Goal: Transaction & Acquisition: Purchase product/service

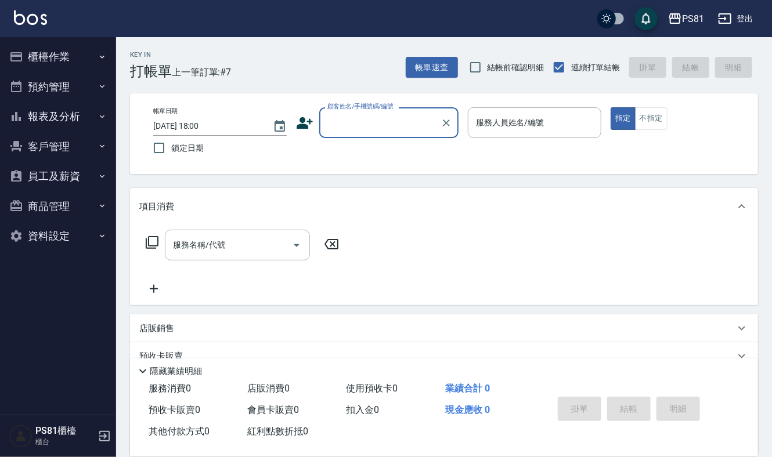
click at [80, 54] on button "櫃檯作業" at bounding box center [58, 57] width 107 height 30
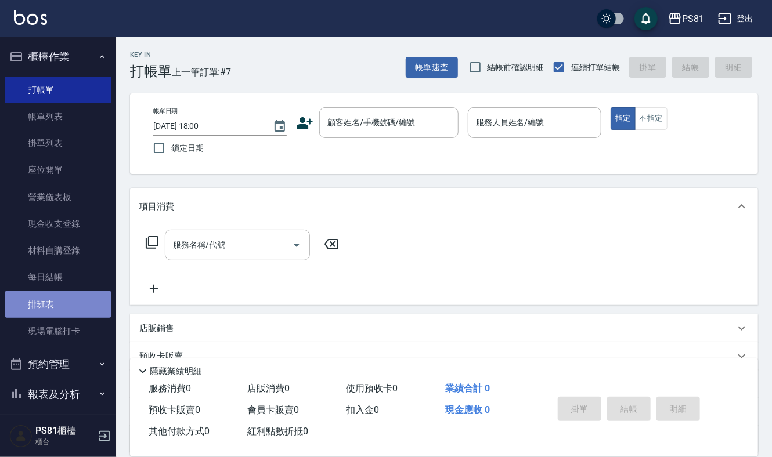
click at [63, 312] on link "排班表" at bounding box center [58, 304] width 107 height 27
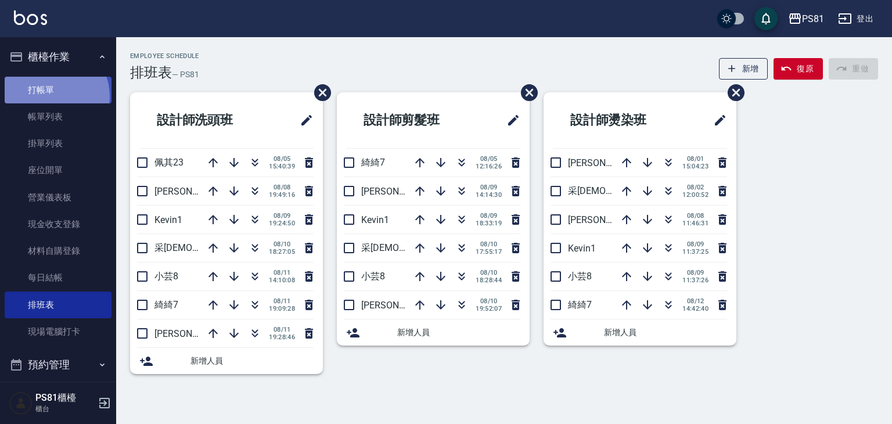
click at [49, 96] on link "打帳單" at bounding box center [58, 90] width 107 height 27
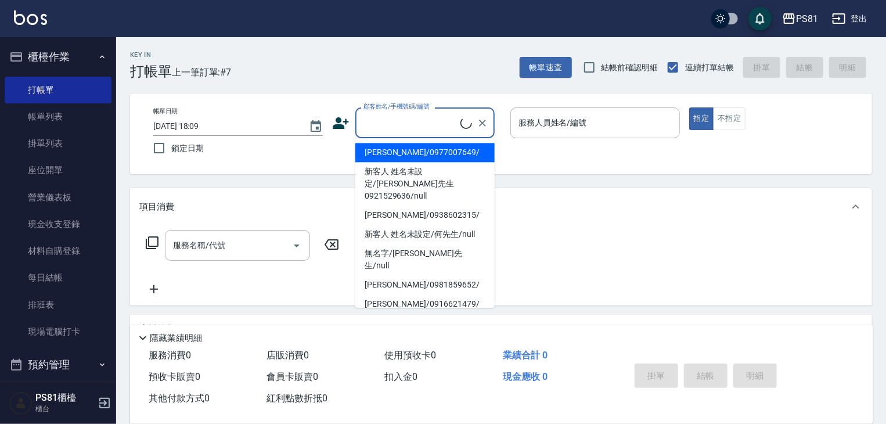
click at [373, 116] on input "顧客姓名/手機號碼/編號" at bounding box center [411, 123] width 100 height 20
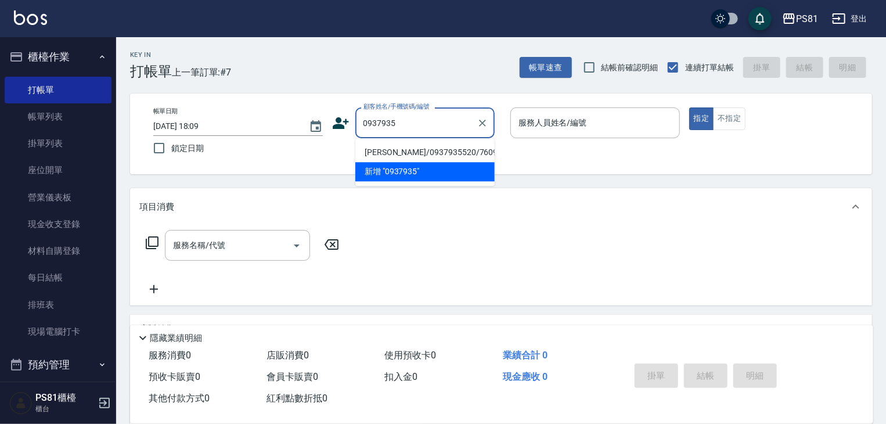
click at [401, 150] on li "[PERSON_NAME]/0937935520/7609" at bounding box center [424, 152] width 139 height 19
type input "[PERSON_NAME]/0937935520/7609"
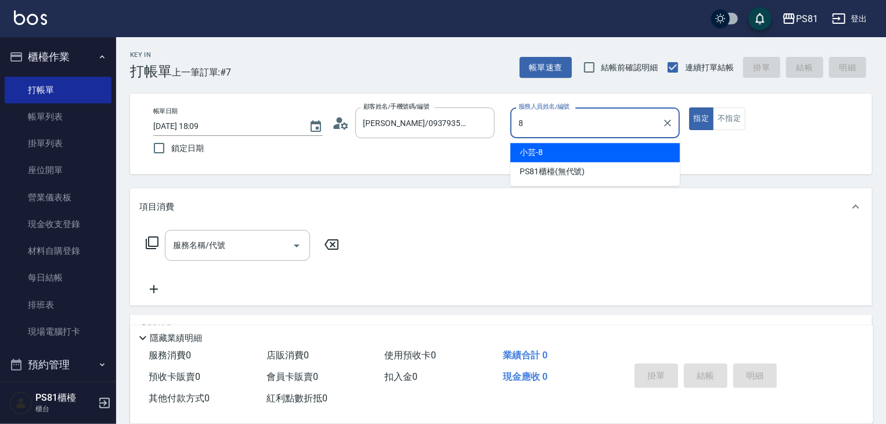
type input "小芸-8"
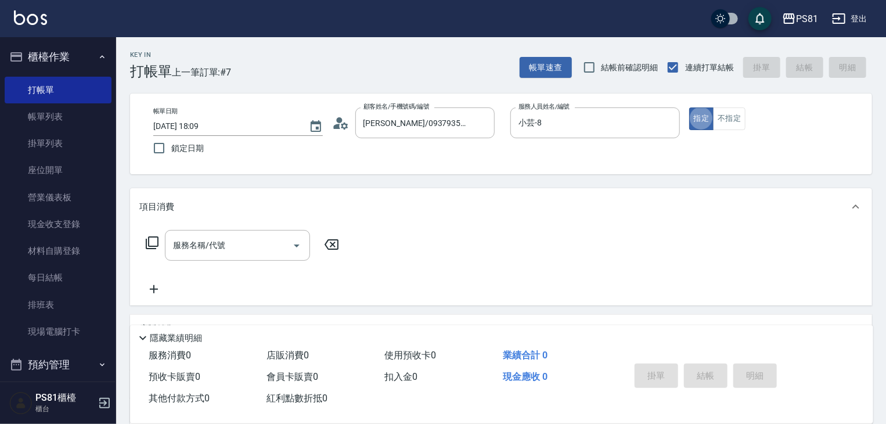
type button "true"
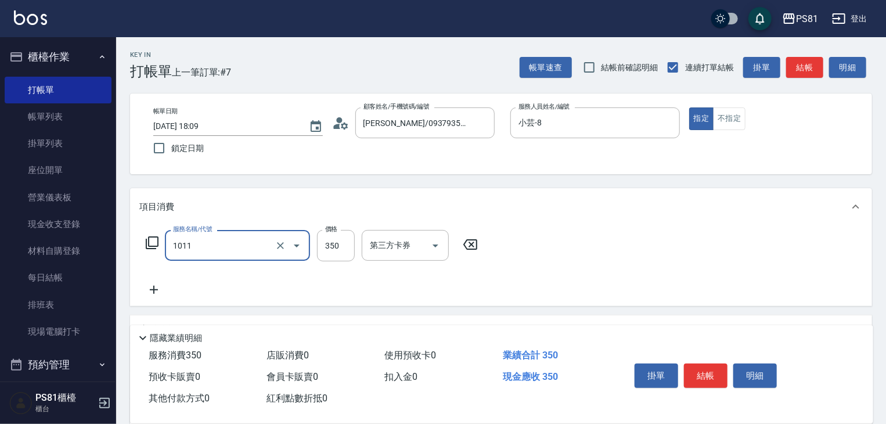
type input "B級單剪(1011)"
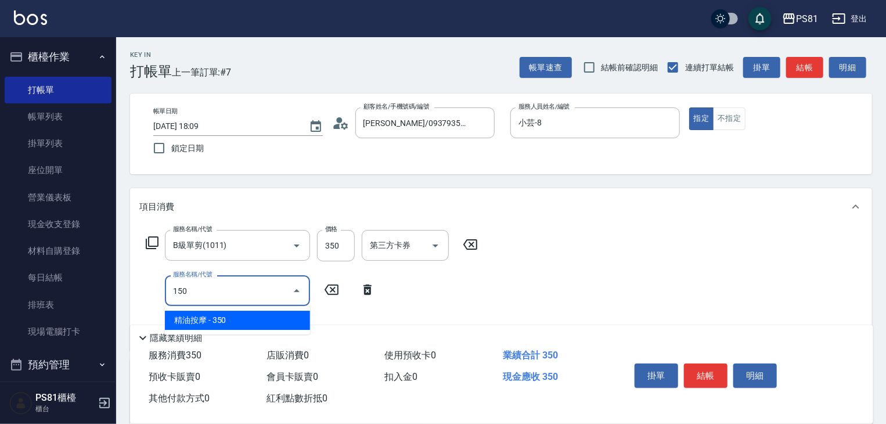
type input "精油按摩(150)"
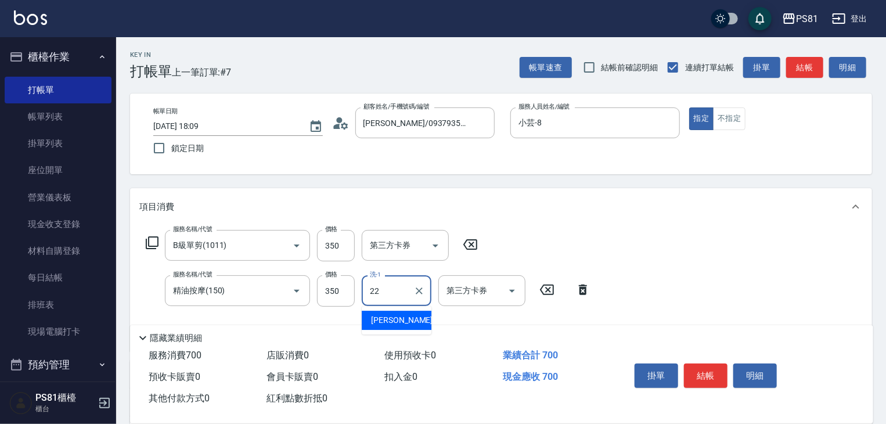
type input "涵文-22"
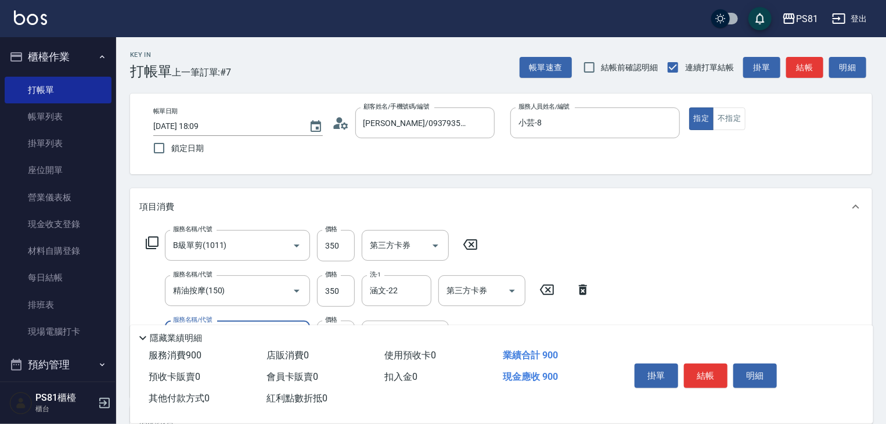
type input "一般洗髮(101)"
type input "[PERSON_NAME]-20"
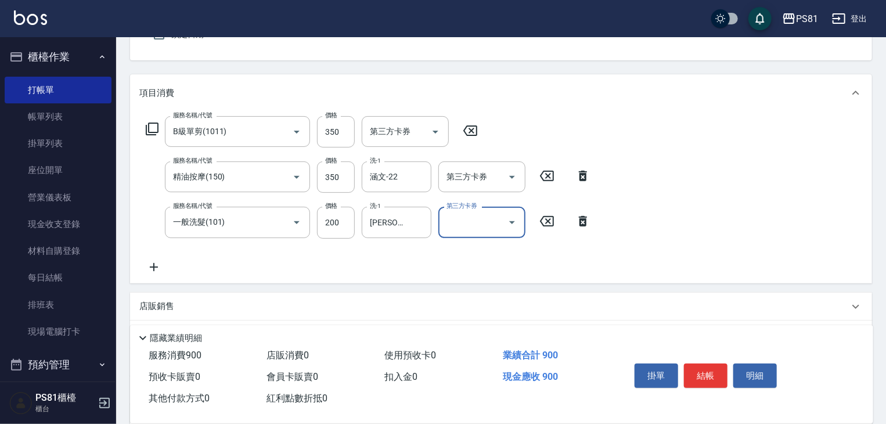
scroll to position [116, 0]
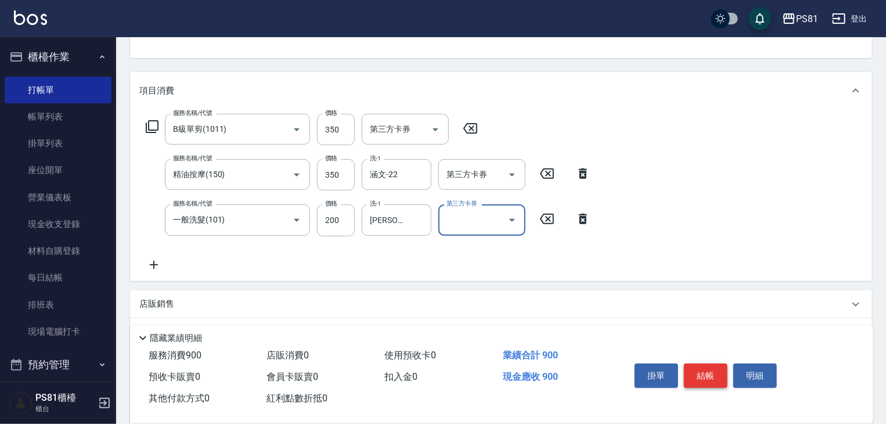
click at [701, 377] on button "結帳" at bounding box center [706, 375] width 44 height 24
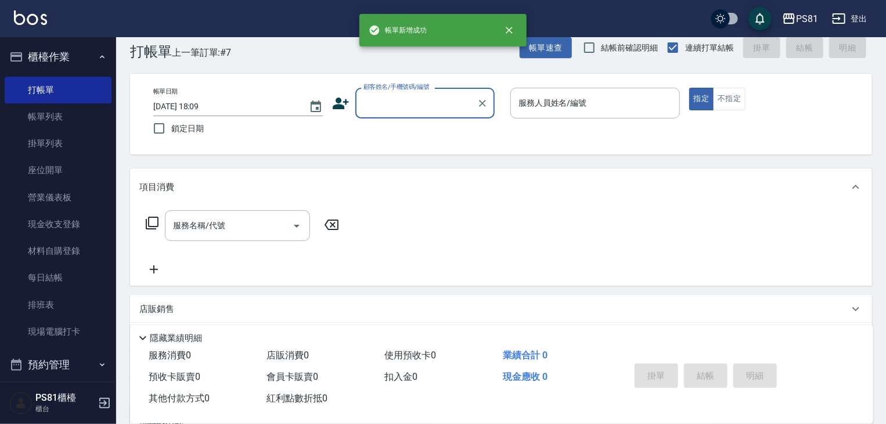
scroll to position [0, 0]
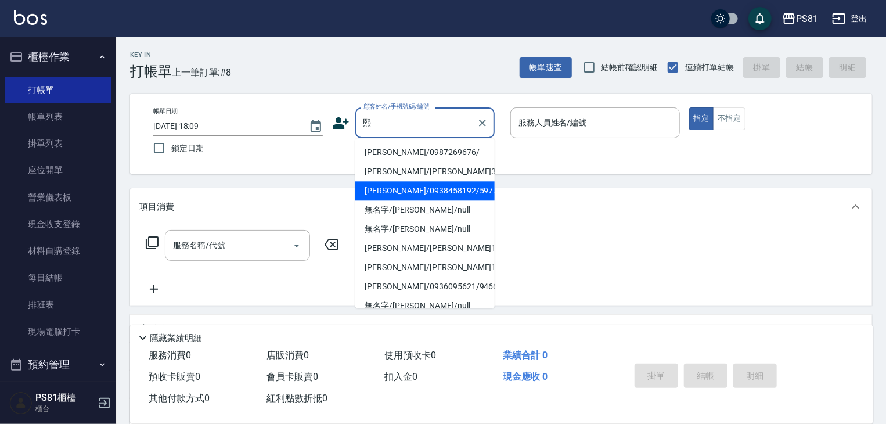
click at [420, 188] on li "[PERSON_NAME]/0938458192/5977" at bounding box center [424, 190] width 139 height 19
type input "[PERSON_NAME]/0938458192/5977"
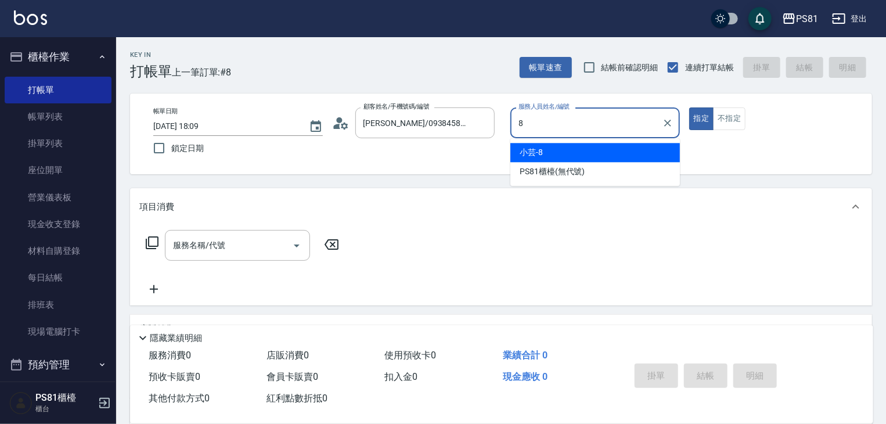
type input "小芸-8"
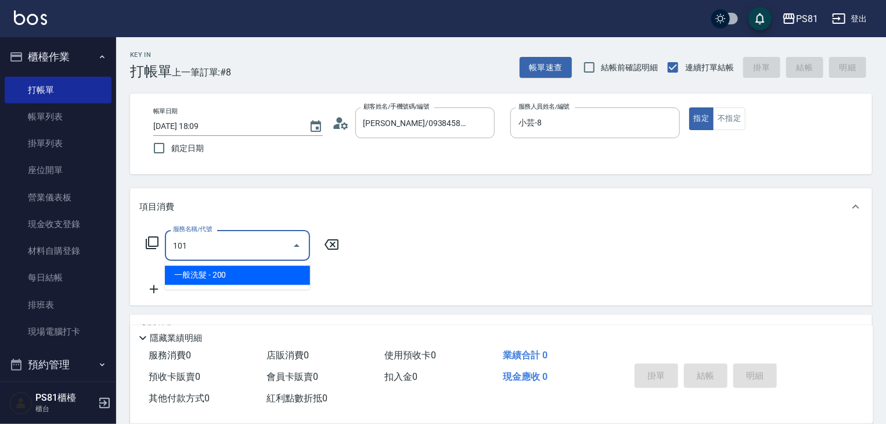
type input "一般洗髮(101)"
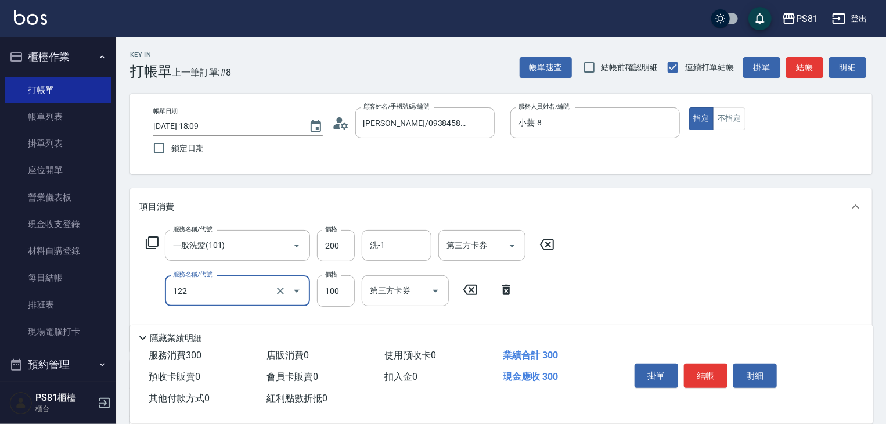
type input "電棒造型(122)"
click at [705, 365] on button "結帳" at bounding box center [706, 375] width 44 height 24
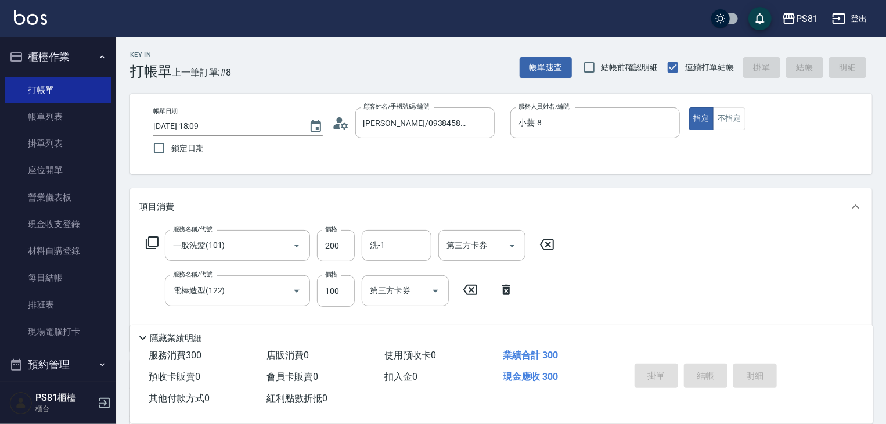
type input "[DATE] 18:10"
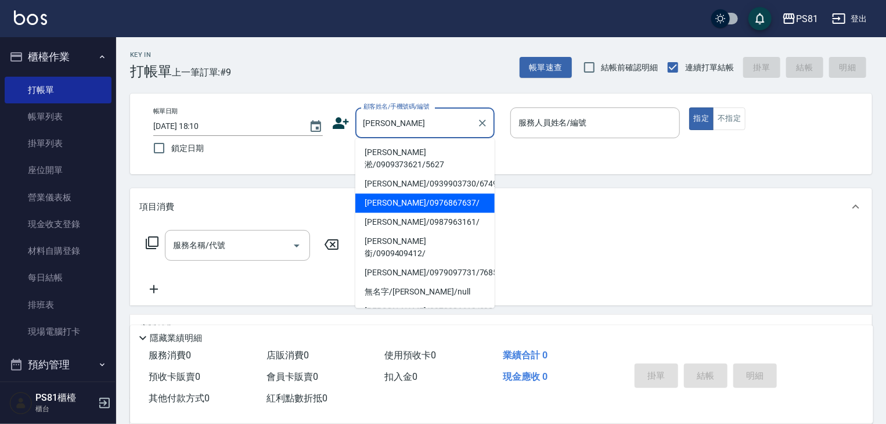
click at [432, 193] on li "[PERSON_NAME]/0976867637/" at bounding box center [424, 202] width 139 height 19
type input "[PERSON_NAME]/0976867637/"
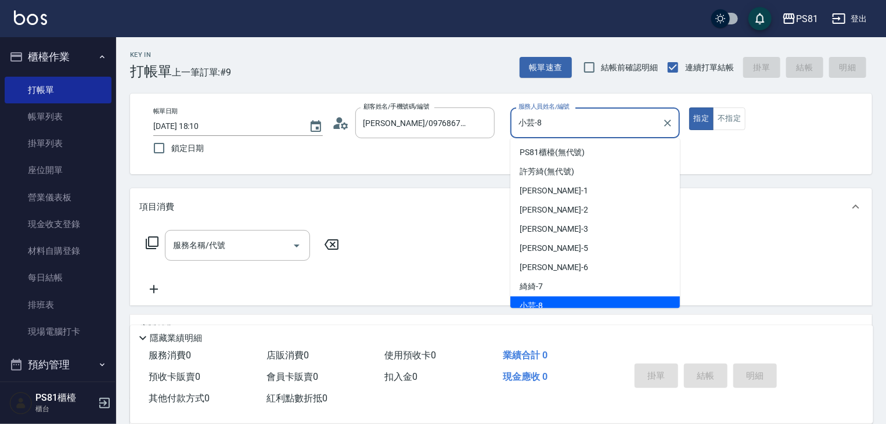
click at [546, 126] on input "小芸-8" at bounding box center [587, 123] width 142 height 20
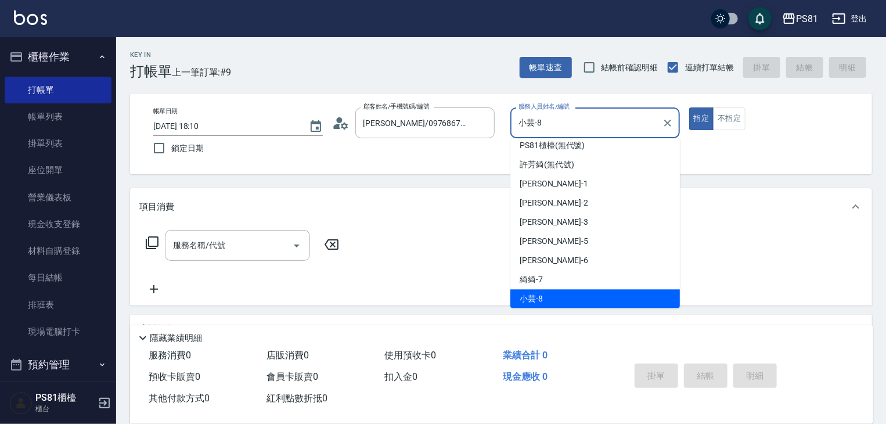
click at [546, 126] on input "小芸-8" at bounding box center [587, 123] width 142 height 20
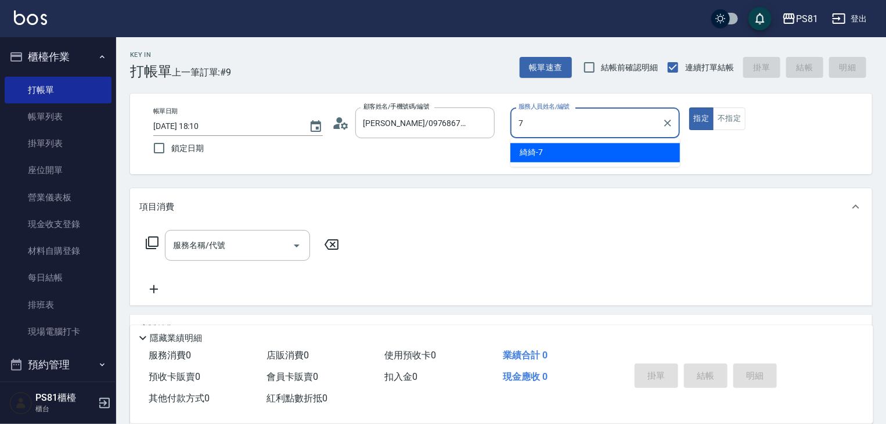
click at [545, 145] on div "綺綺 -7" at bounding box center [595, 152] width 170 height 19
type input "綺綺-7"
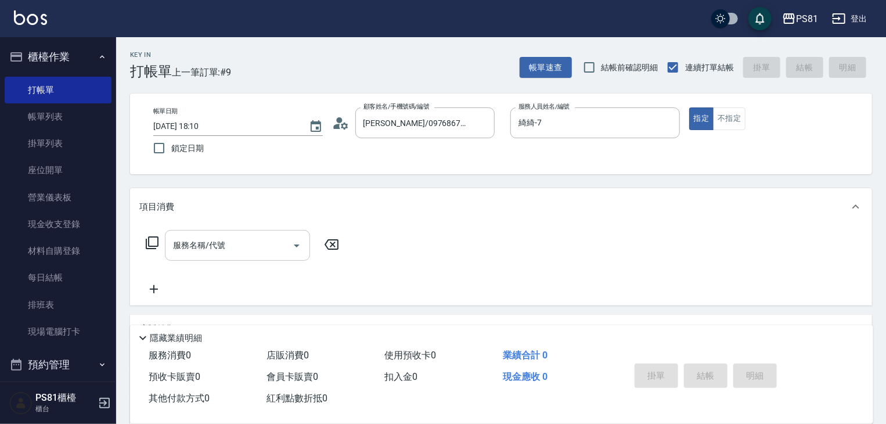
drag, startPoint x: 223, startPoint y: 222, endPoint x: 223, endPoint y: 230, distance: 8.1
click at [224, 226] on div "項目消費 服務名稱/代號 服務名稱/代號" at bounding box center [501, 246] width 742 height 117
click at [223, 231] on div "服務名稱/代號" at bounding box center [237, 245] width 145 height 31
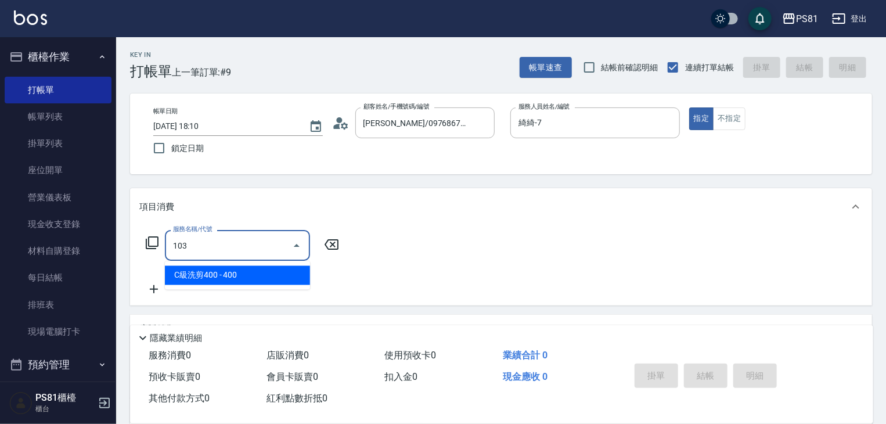
drag, startPoint x: 238, startPoint y: 269, endPoint x: 274, endPoint y: 262, distance: 36.6
click at [241, 268] on span "C級洗剪400 - 400" at bounding box center [237, 275] width 145 height 19
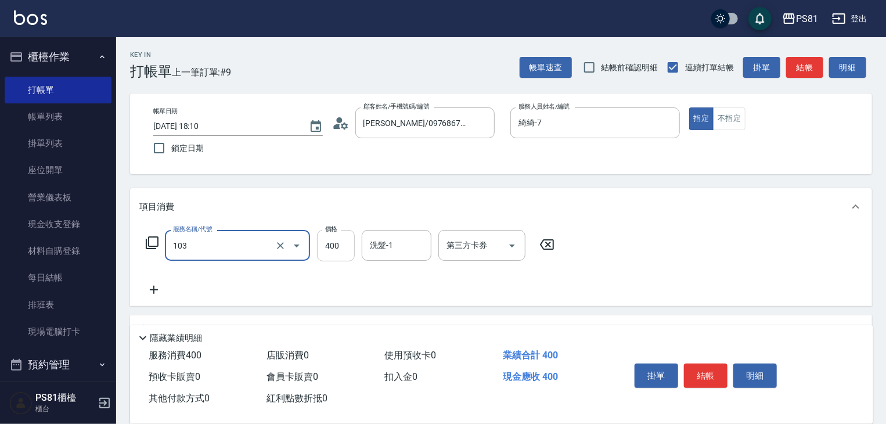
type input "C級洗剪400(103)"
click at [336, 246] on input "400" at bounding box center [336, 245] width 38 height 31
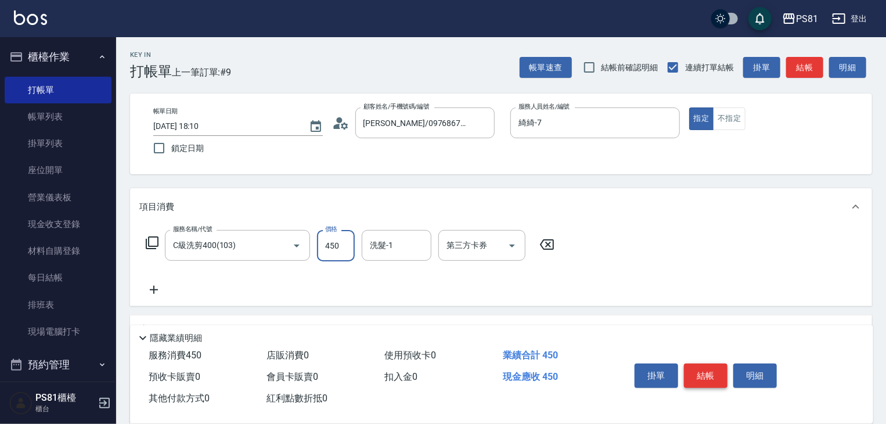
type input "450"
click at [707, 371] on button "結帳" at bounding box center [706, 375] width 44 height 24
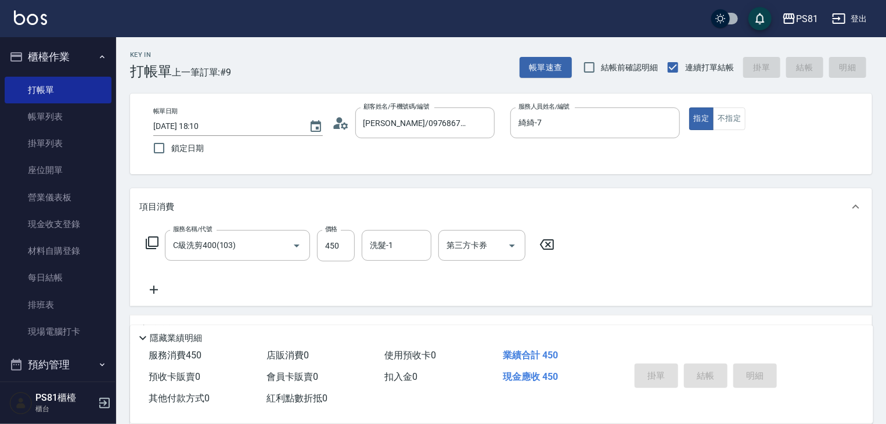
type input "[DATE] 18:30"
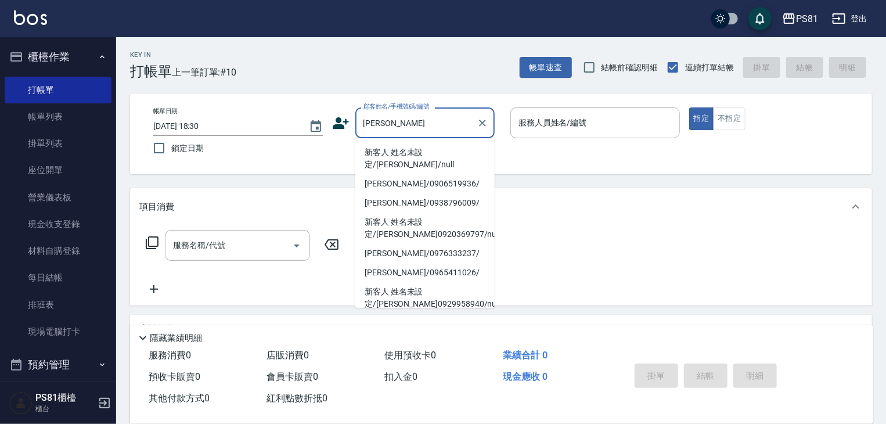
click at [408, 161] on li "新客人 姓名未設定/[PERSON_NAME]/null" at bounding box center [424, 158] width 139 height 31
type input "新客人 姓名未設定/[PERSON_NAME]/null"
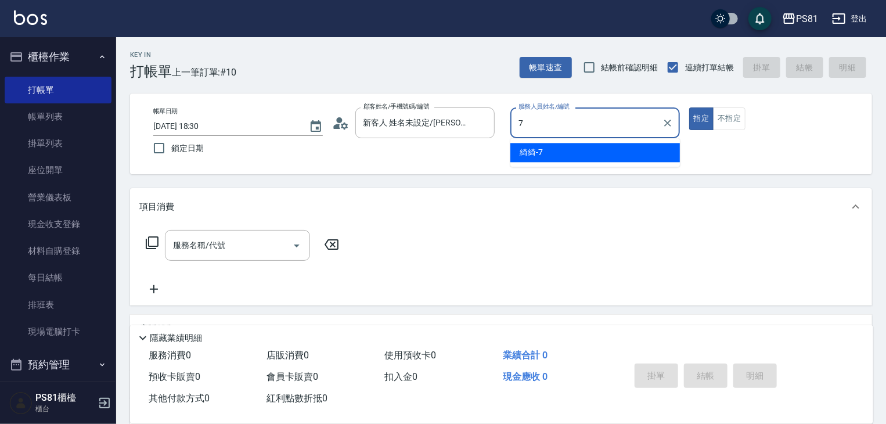
click at [576, 153] on div "綺綺 -7" at bounding box center [595, 152] width 170 height 19
type input "綺綺-7"
click at [242, 246] on input "服務名稱/代號" at bounding box center [228, 245] width 117 height 20
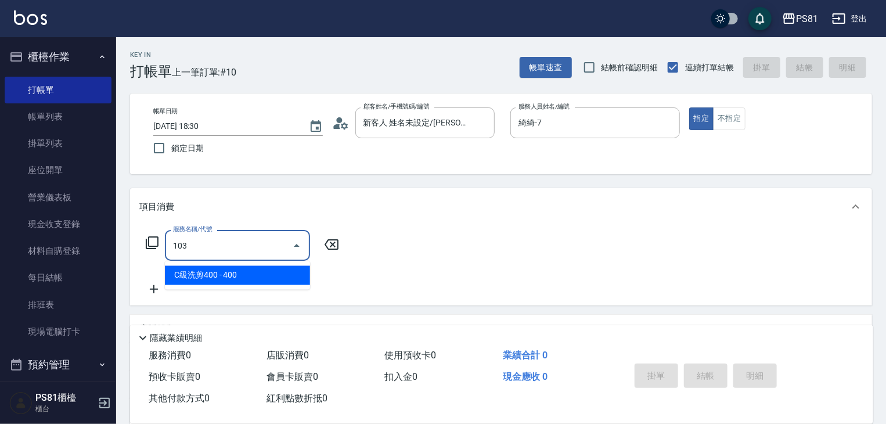
drag, startPoint x: 261, startPoint y: 275, endPoint x: 315, endPoint y: 260, distance: 56.1
click at [264, 274] on span "C級洗剪400 - 400" at bounding box center [237, 275] width 145 height 19
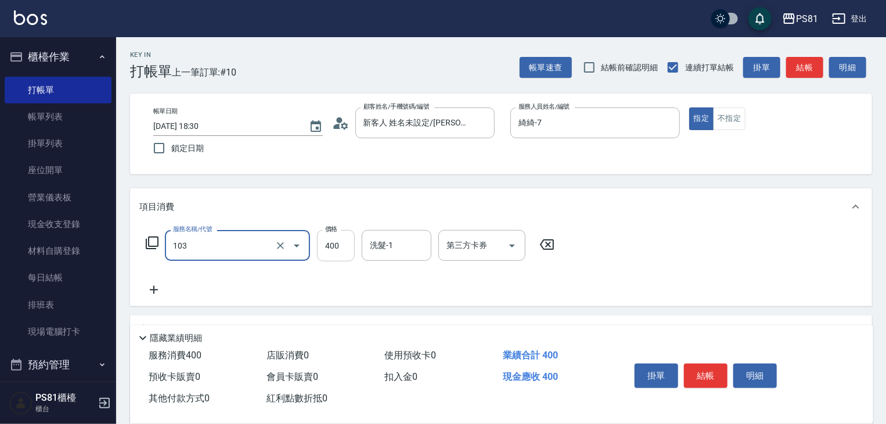
type input "C級洗剪400(103)"
drag, startPoint x: 323, startPoint y: 254, endPoint x: 329, endPoint y: 251, distance: 6.8
click at [323, 253] on input "400" at bounding box center [336, 245] width 38 height 31
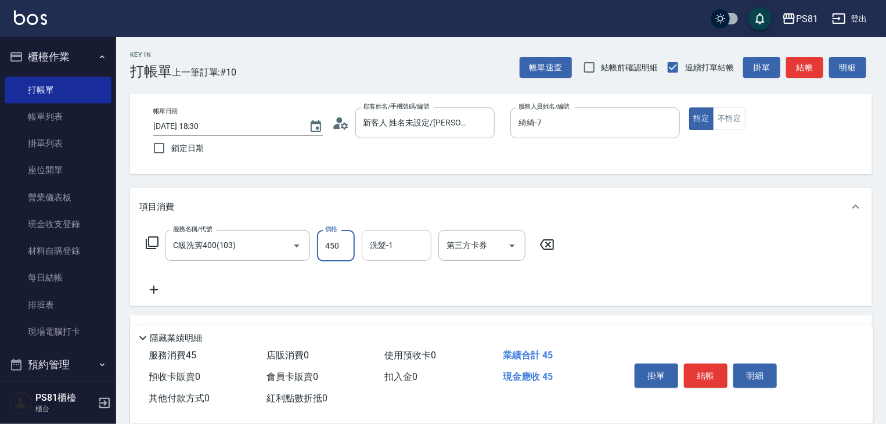
type input "450"
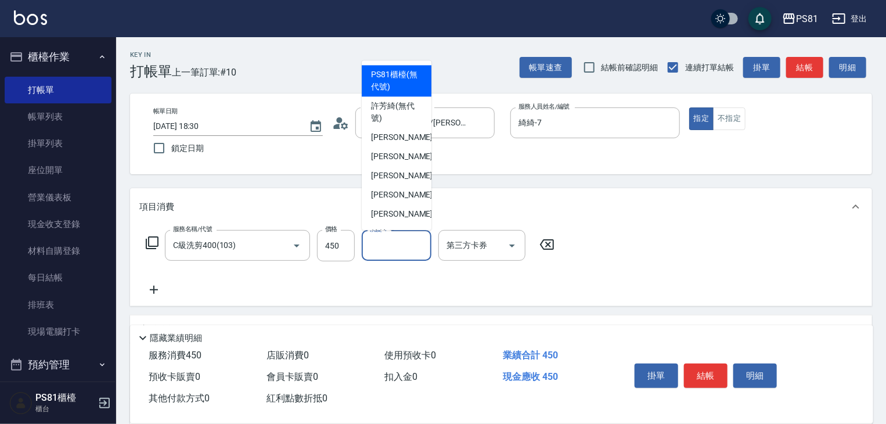
click at [403, 244] on input "洗髮-1" at bounding box center [396, 245] width 59 height 20
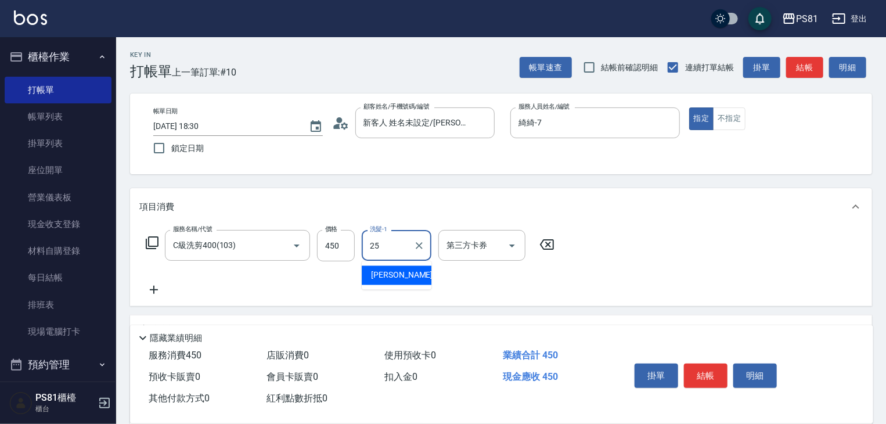
drag, startPoint x: 403, startPoint y: 279, endPoint x: 398, endPoint y: 255, distance: 23.7
click at [402, 272] on div "[PERSON_NAME] -25" at bounding box center [397, 275] width 70 height 19
click at [398, 255] on input "[PERSON_NAME]-25" at bounding box center [388, 245] width 42 height 20
click at [398, 255] on input "[PERSON_NAME]-2" at bounding box center [388, 245] width 42 height 20
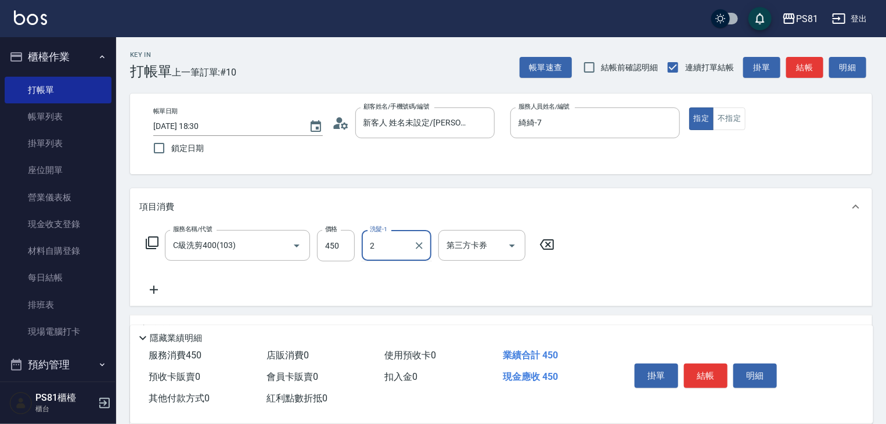
click at [398, 255] on input "2" at bounding box center [388, 245] width 42 height 20
drag, startPoint x: 398, startPoint y: 275, endPoint x: 562, endPoint y: 283, distance: 164.5
click at [399, 275] on div "涵文 -22" at bounding box center [397, 275] width 70 height 19
type input "涵文-22"
click at [701, 380] on button "結帳" at bounding box center [706, 375] width 44 height 24
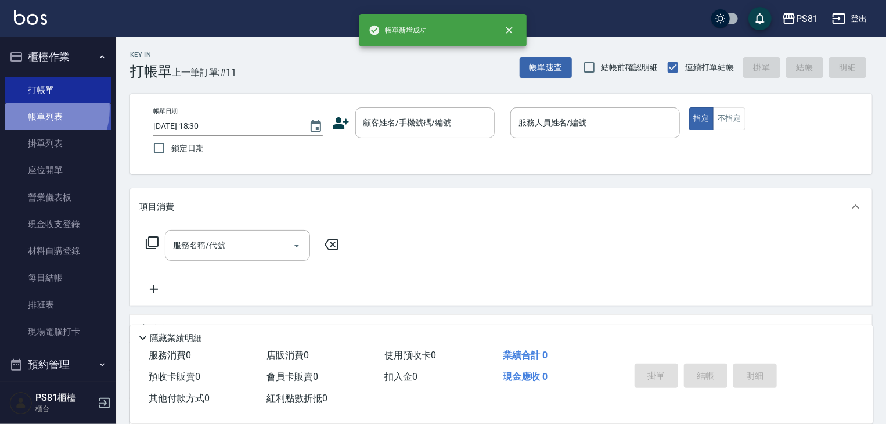
click at [37, 109] on link "帳單列表" at bounding box center [58, 116] width 107 height 27
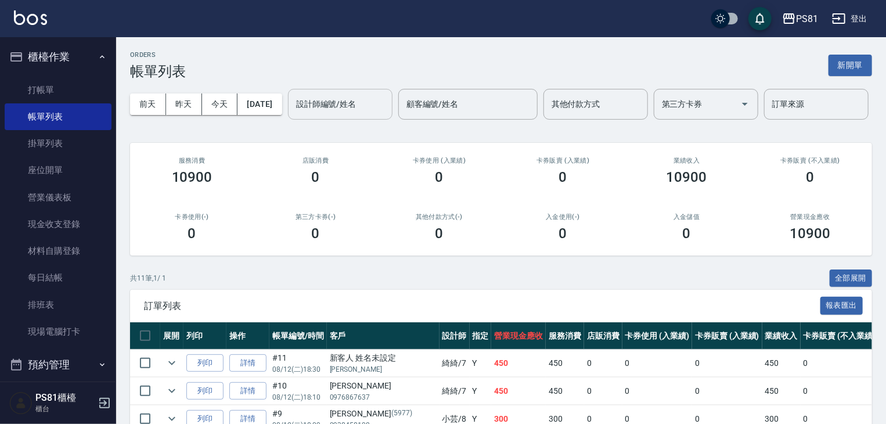
click at [288, 120] on div "設計師編號/姓名" at bounding box center [340, 104] width 105 height 31
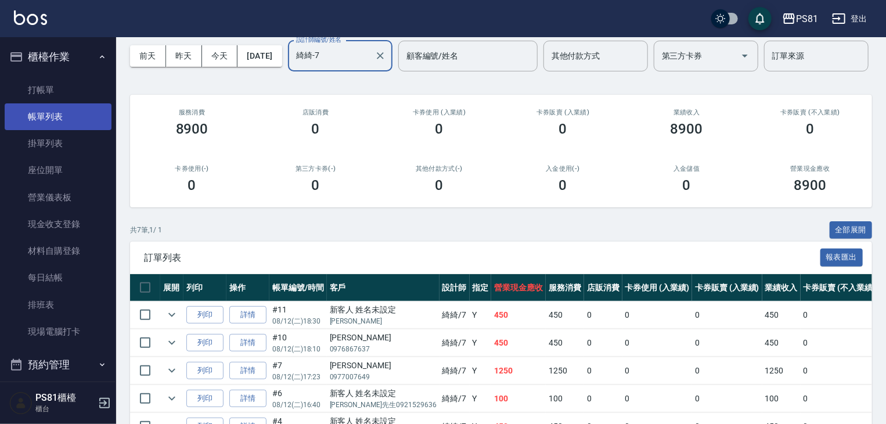
scroll to position [35, 0]
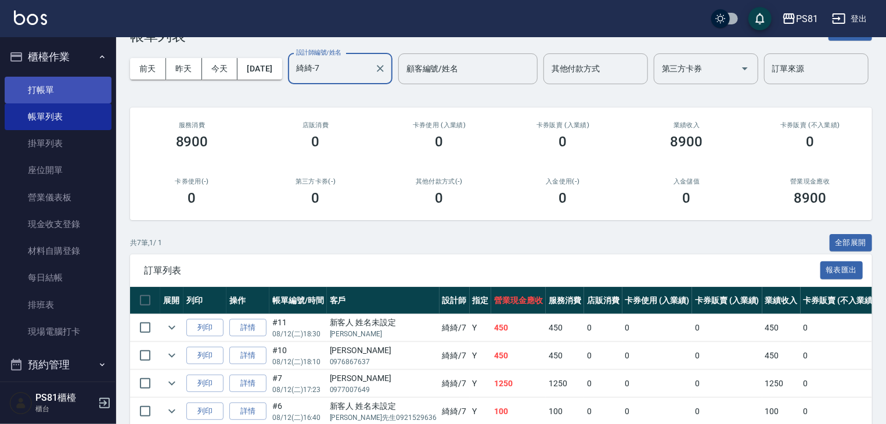
type input "綺綺-7"
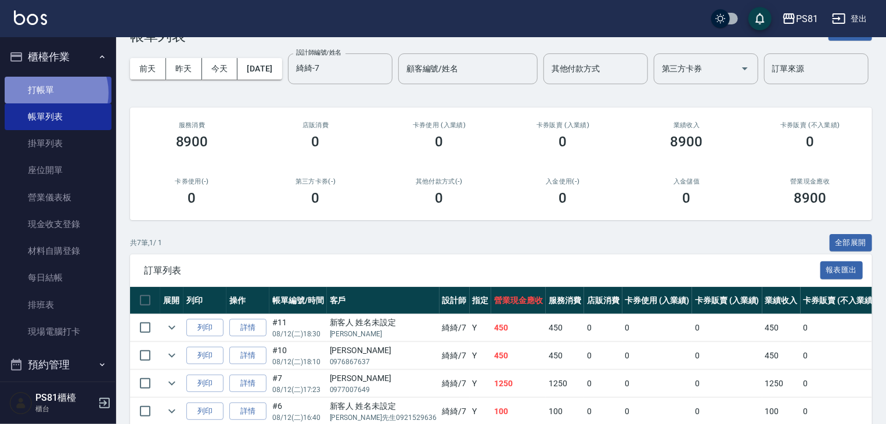
click at [51, 92] on link "打帳單" at bounding box center [58, 90] width 107 height 27
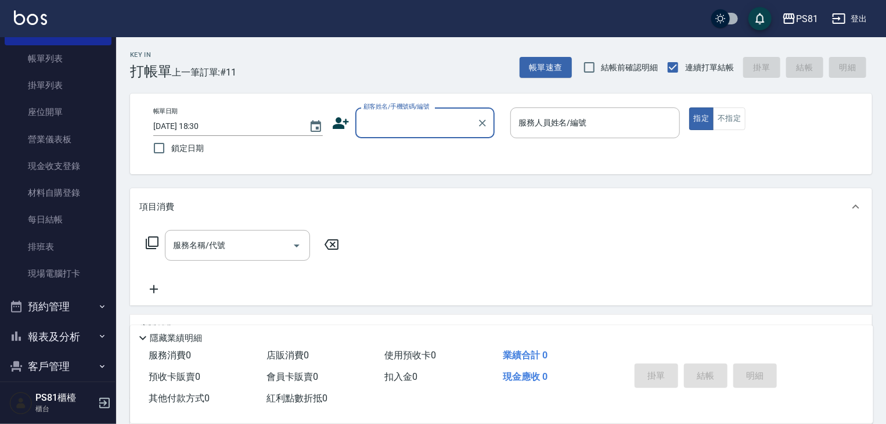
scroll to position [116, 0]
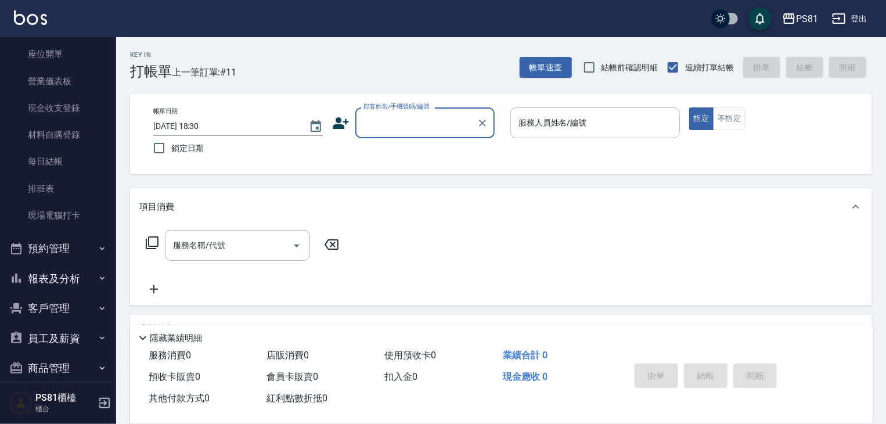
click at [80, 283] on button "報表及分析" at bounding box center [58, 279] width 107 height 30
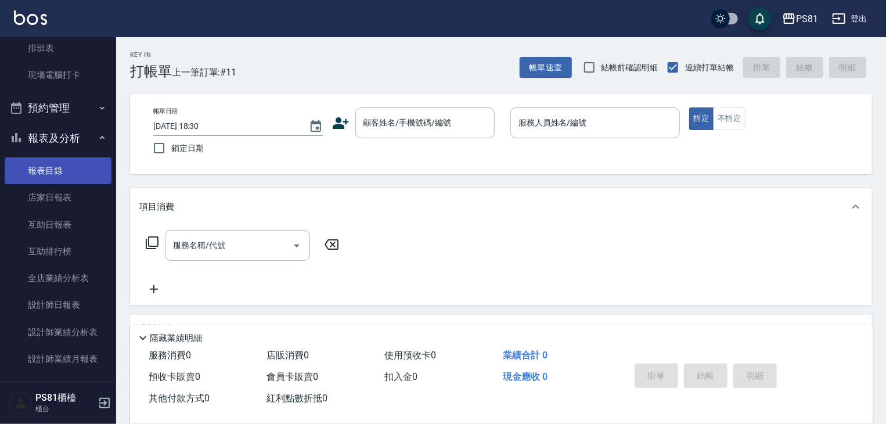
scroll to position [290, 0]
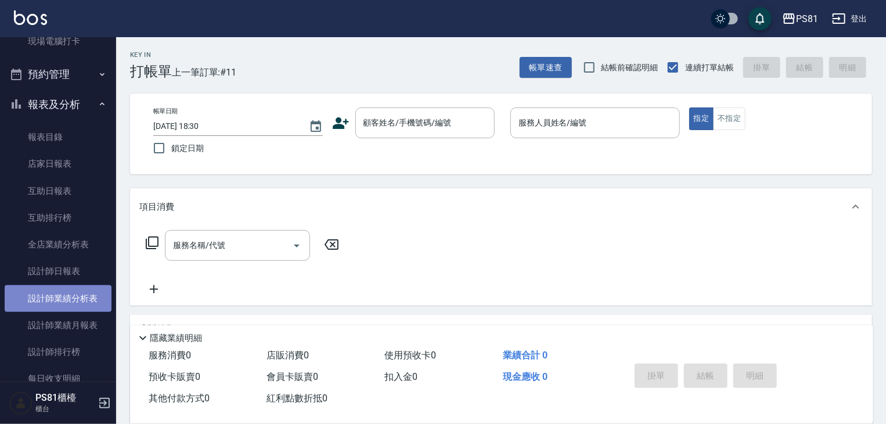
click at [80, 288] on link "設計師業績分析表" at bounding box center [58, 298] width 107 height 27
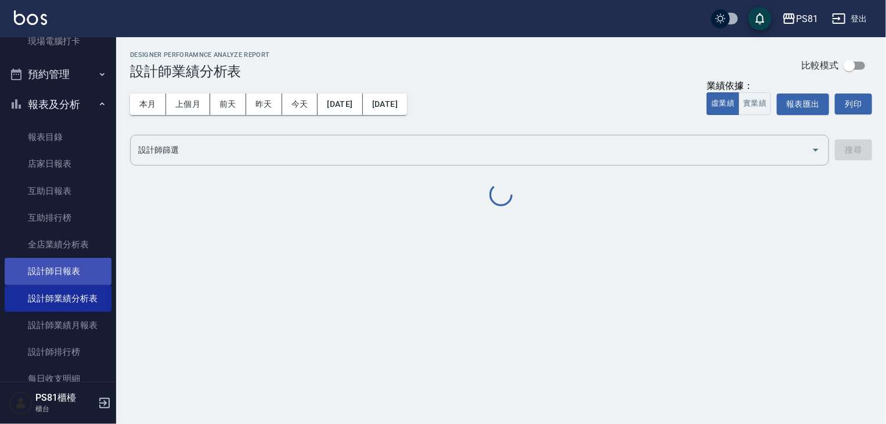
click at [92, 277] on link "設計師日報表" at bounding box center [58, 271] width 107 height 27
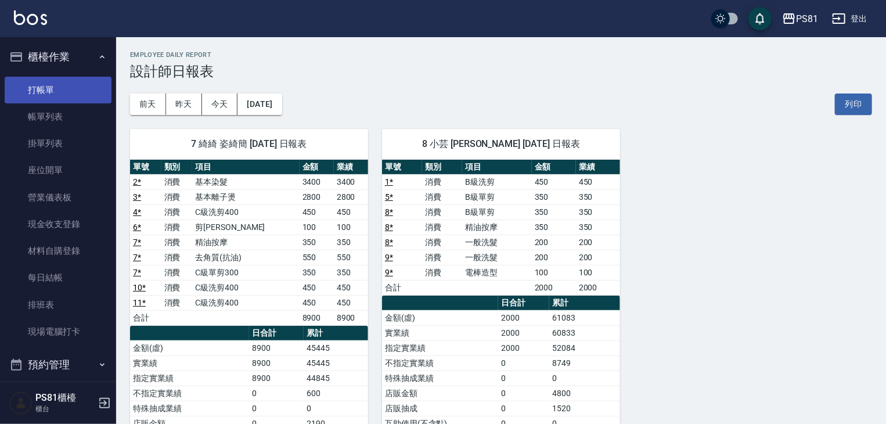
click at [83, 92] on link "打帳單" at bounding box center [58, 90] width 107 height 27
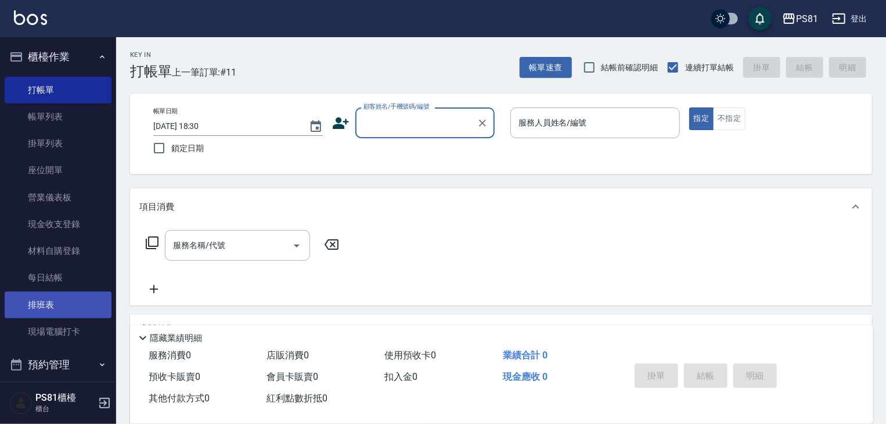
click at [34, 305] on link "排班表" at bounding box center [58, 304] width 107 height 27
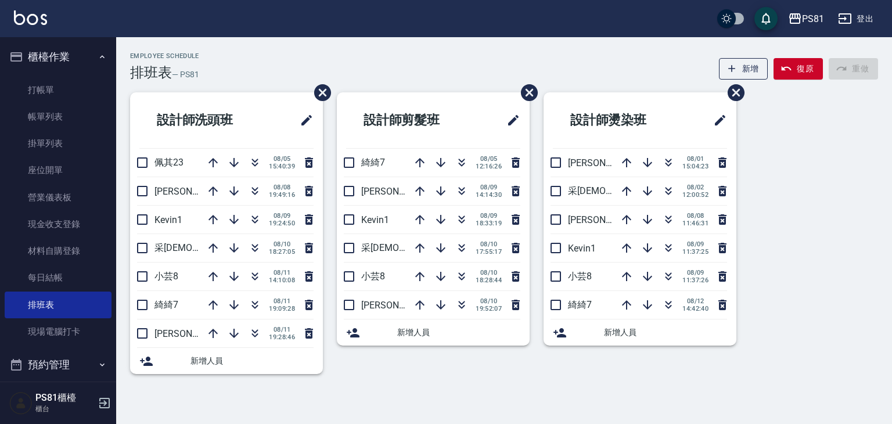
click at [57, 74] on ul "打帳單 帳單列表 掛單列表 座位開單 營業儀表板 現金收支登錄 材料自購登錄 每日結帳 排班表 現場電腦打卡" at bounding box center [58, 211] width 107 height 278
drag, startPoint x: 57, startPoint y: 74, endPoint x: 54, endPoint y: 81, distance: 7.3
click at [54, 81] on ul "打帳單 帳單列表 掛單列表 座位開單 營業儀表板 現金收支登錄 材料自購登錄 每日結帳 排班表 現場電腦打卡" at bounding box center [58, 211] width 107 height 278
click at [54, 81] on link "打帳單" at bounding box center [58, 90] width 107 height 27
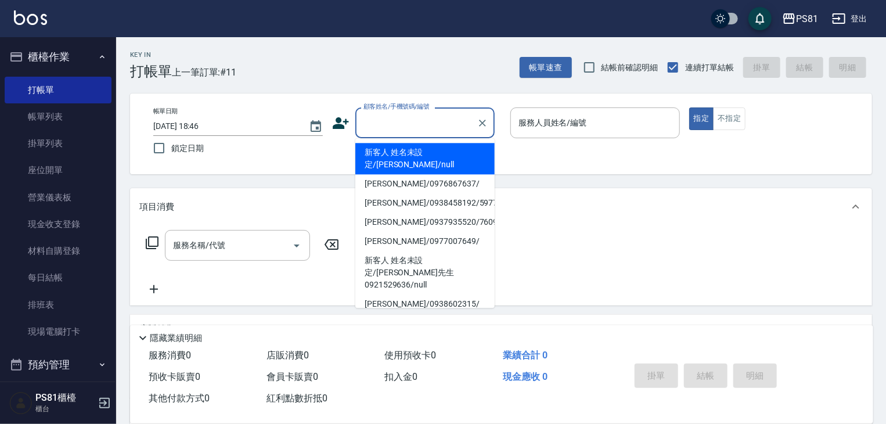
click at [401, 126] on input "顧客姓名/手機號碼/編號" at bounding box center [416, 123] width 111 height 20
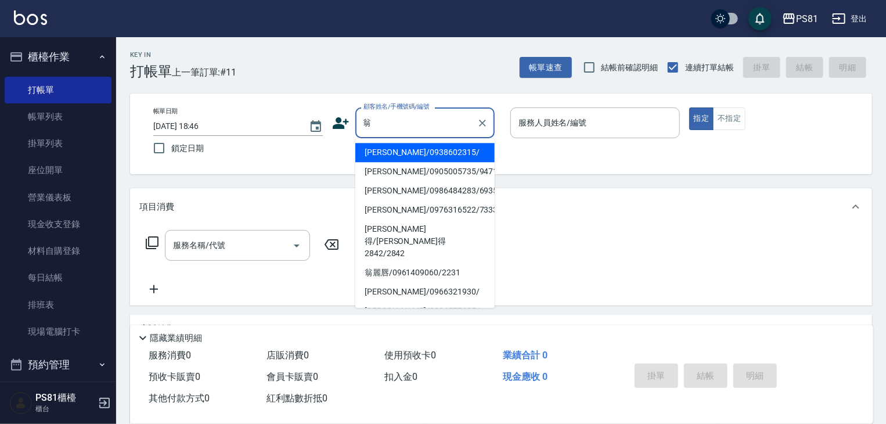
click at [430, 150] on li "[PERSON_NAME]/0938602315/" at bounding box center [424, 152] width 139 height 19
type input "[PERSON_NAME]/0938602315/"
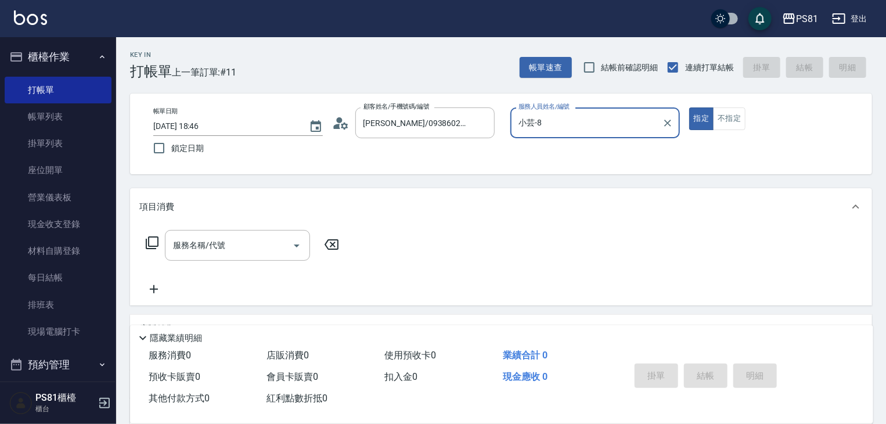
type input "小芸-8"
click at [725, 117] on button "不指定" at bounding box center [729, 118] width 33 height 23
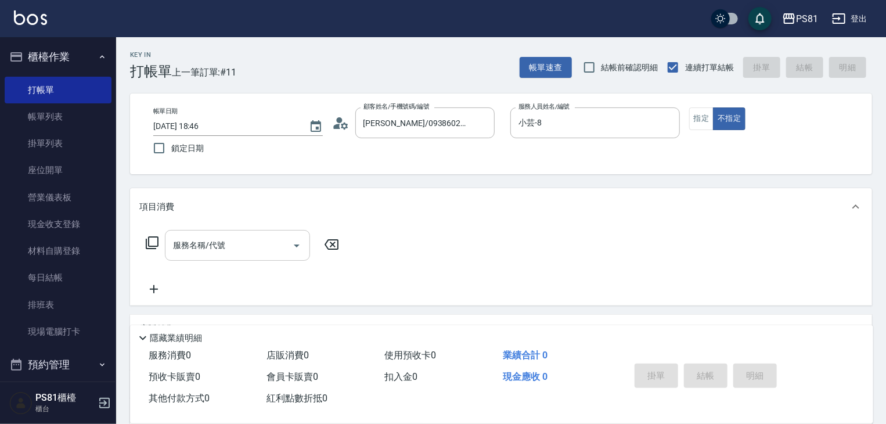
click at [210, 251] on input "服務名稱/代號" at bounding box center [228, 245] width 117 height 20
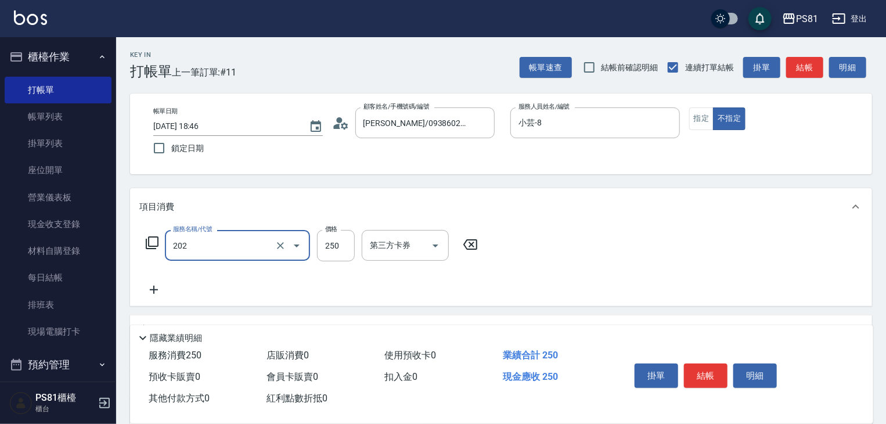
type input "單剪250(202)"
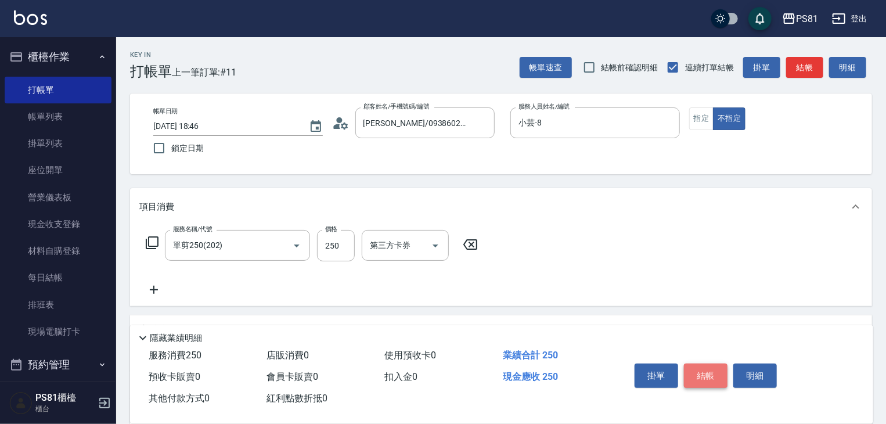
click at [694, 379] on button "結帳" at bounding box center [706, 375] width 44 height 24
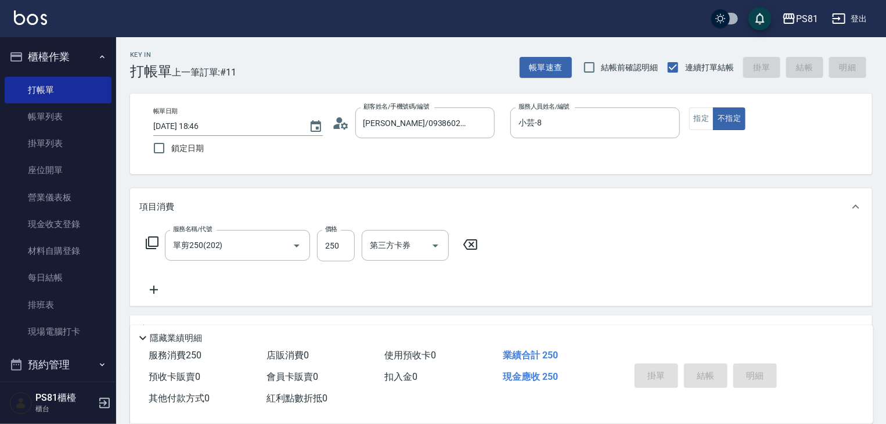
type input "[DATE] 19:18"
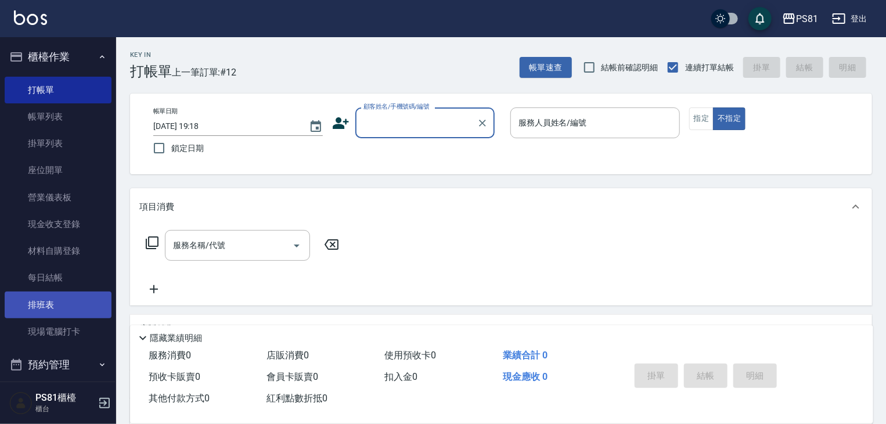
click at [44, 302] on link "排班表" at bounding box center [58, 304] width 107 height 27
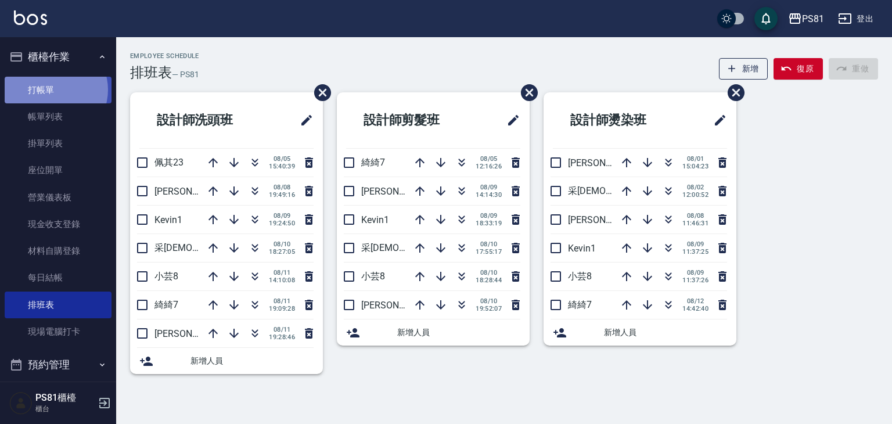
click at [51, 89] on link "打帳單" at bounding box center [58, 90] width 107 height 27
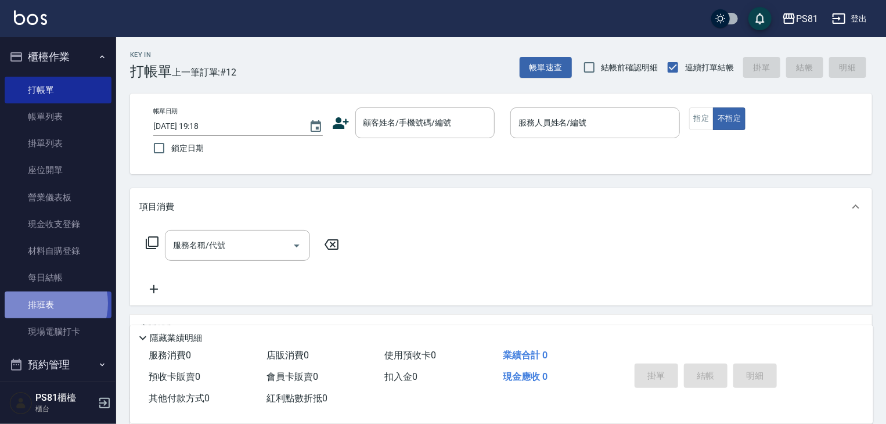
click at [45, 303] on link "排班表" at bounding box center [58, 304] width 107 height 27
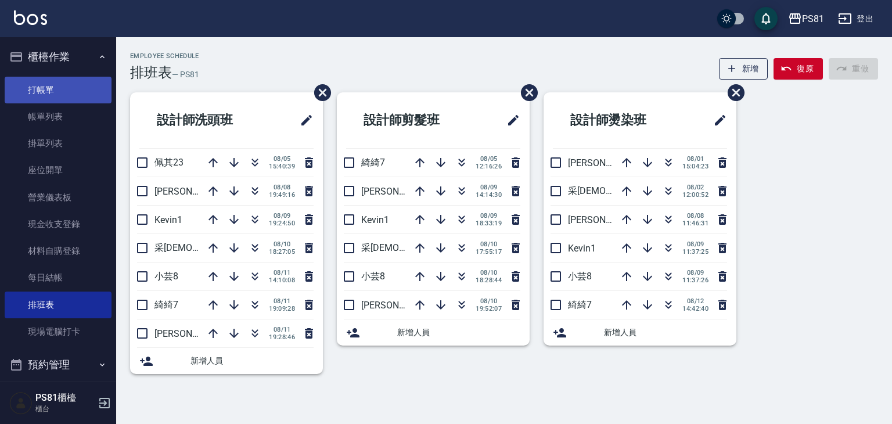
click at [49, 82] on link "打帳單" at bounding box center [58, 90] width 107 height 27
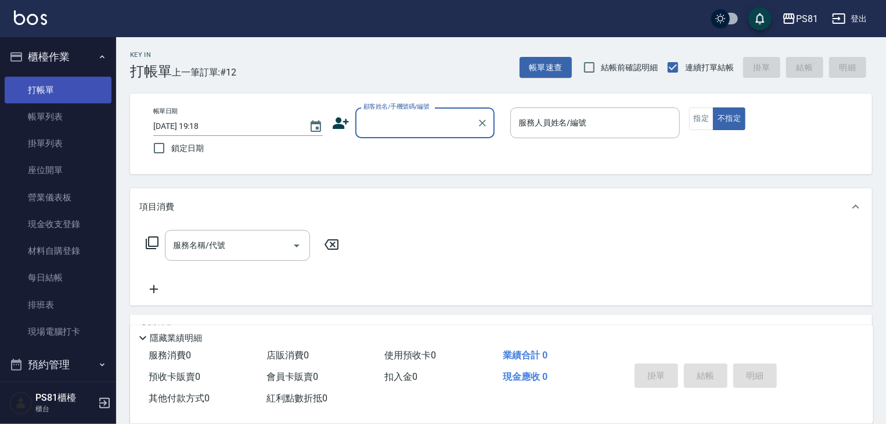
type input "ㄎ"
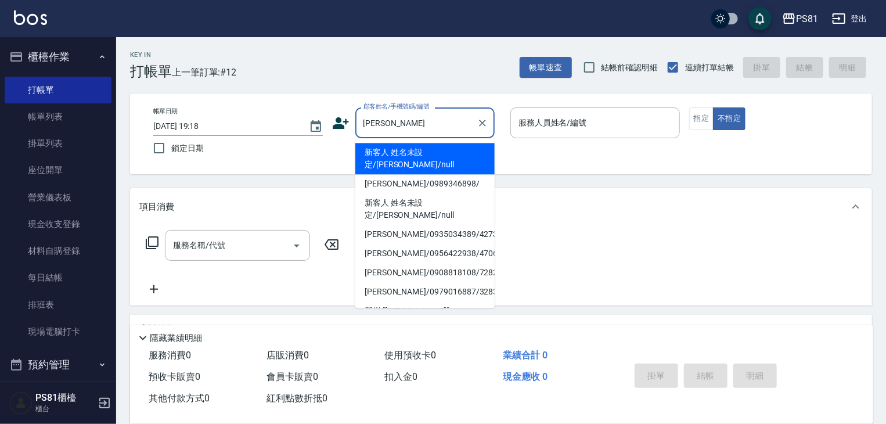
click at [462, 156] on li "新客人 姓名未設定/[PERSON_NAME]/null" at bounding box center [424, 158] width 139 height 31
type input "新客人 姓名未設定/[PERSON_NAME]/null"
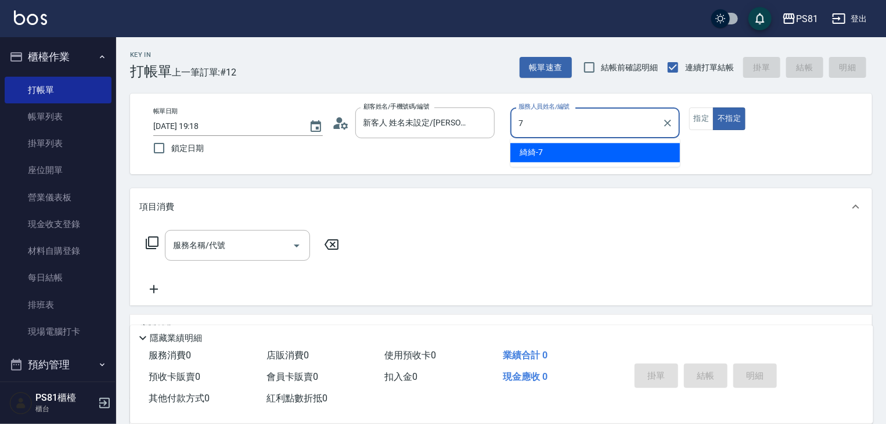
drag, startPoint x: 543, startPoint y: 155, endPoint x: 653, endPoint y: 124, distance: 113.6
click at [546, 154] on div "綺綺 -7" at bounding box center [595, 152] width 170 height 19
type input "綺綺-7"
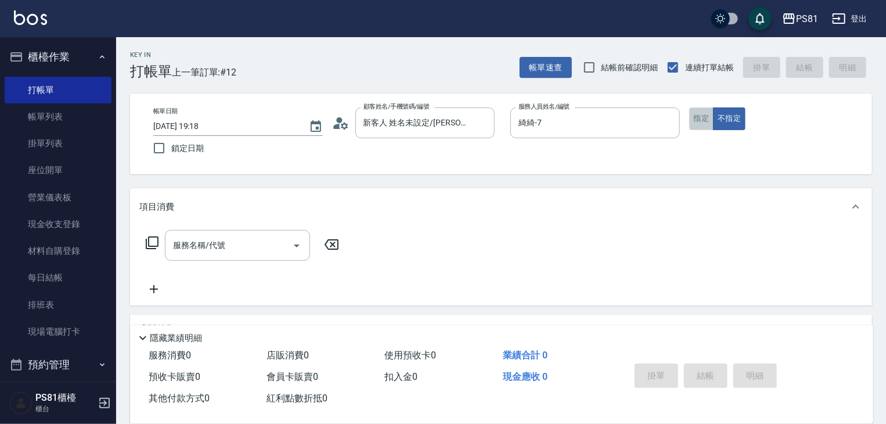
click at [697, 113] on button "指定" at bounding box center [701, 118] width 25 height 23
click at [261, 237] on input "服務名稱/代號" at bounding box center [228, 245] width 117 height 20
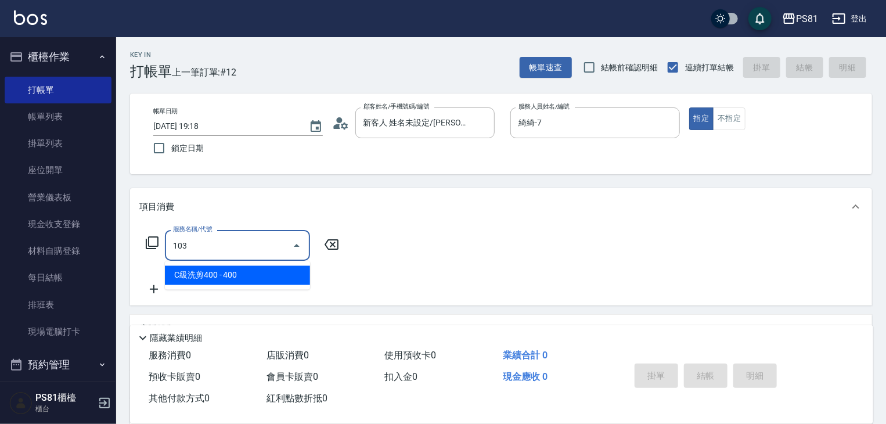
drag, startPoint x: 279, startPoint y: 264, endPoint x: 314, endPoint y: 260, distance: 35.0
click at [284, 268] on span "C級洗剪400 - 400" at bounding box center [237, 275] width 145 height 19
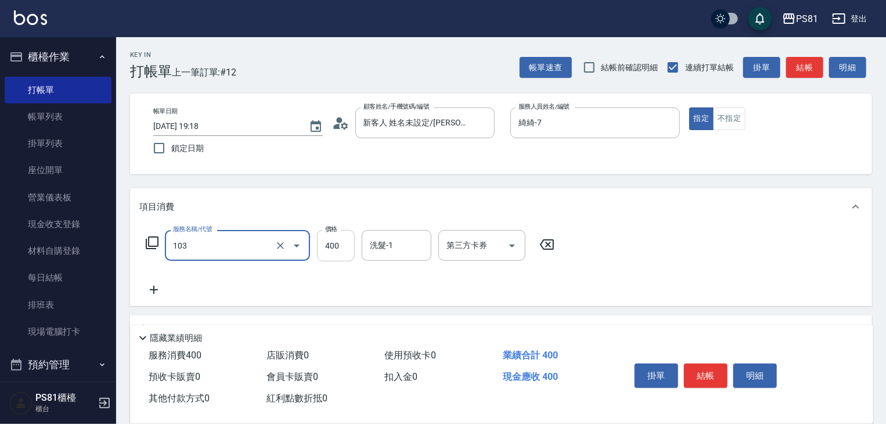
type input "4"
click at [338, 251] on div "服務名稱/代號 服務名稱/代號 價格 400 價格 洗髮-1 洗髮-1 第三方卡券 第三方卡券" at bounding box center [350, 245] width 422 height 31
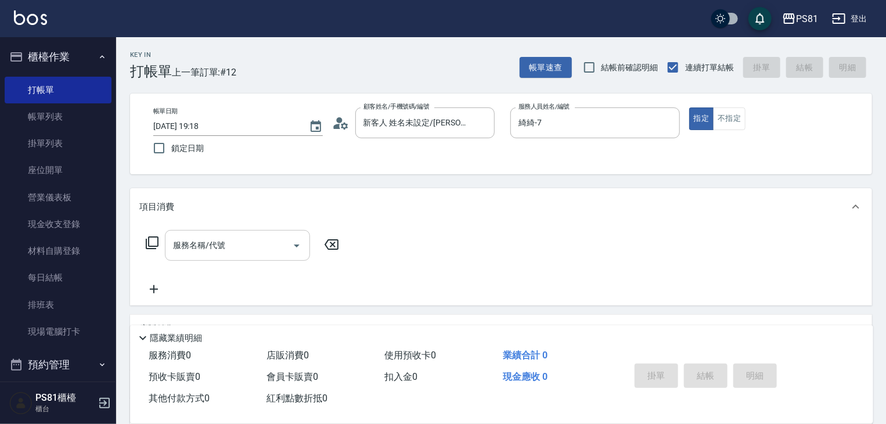
click at [222, 241] on input "服務名稱/代號" at bounding box center [228, 245] width 117 height 20
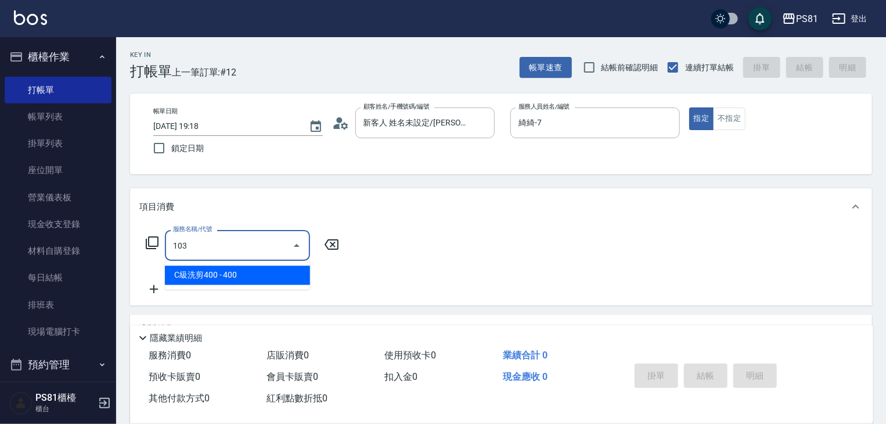
drag, startPoint x: 239, startPoint y: 275, endPoint x: 269, endPoint y: 261, distance: 34.0
click at [243, 272] on span "C級洗剪400 - 400" at bounding box center [237, 275] width 145 height 19
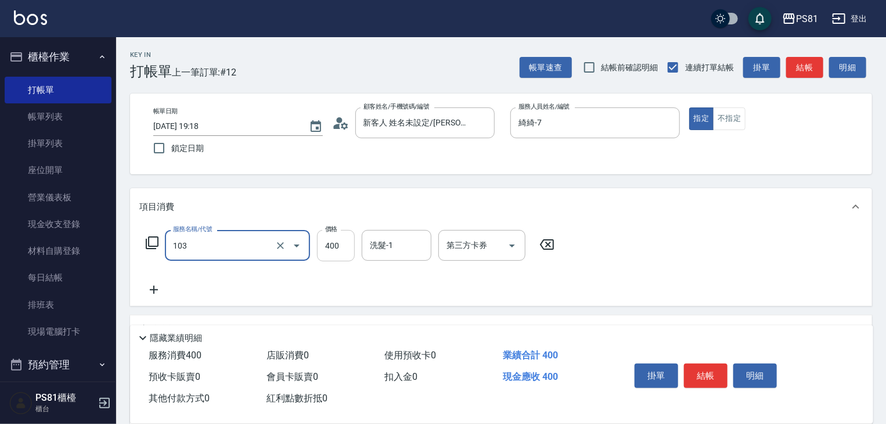
type input "C級洗剪400(103)"
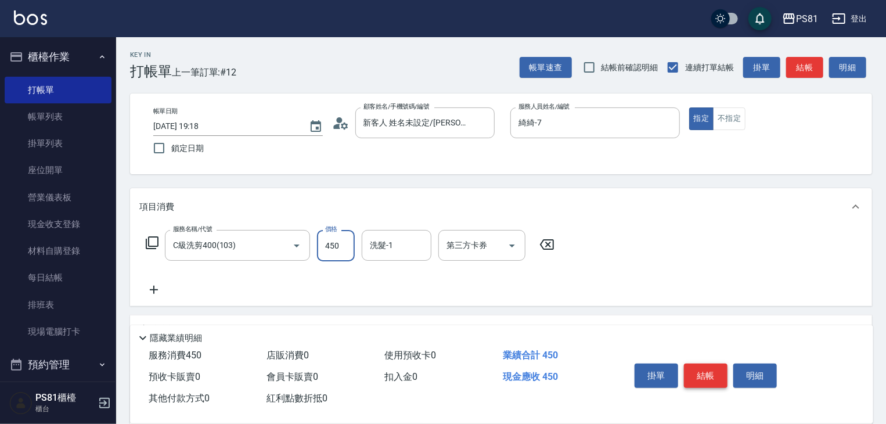
type input "450"
click at [692, 372] on button "結帳" at bounding box center [706, 375] width 44 height 24
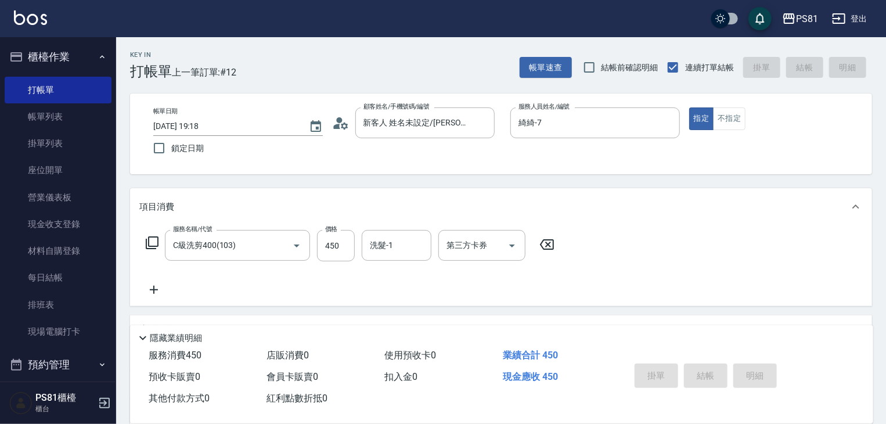
type input "[DATE] 19:30"
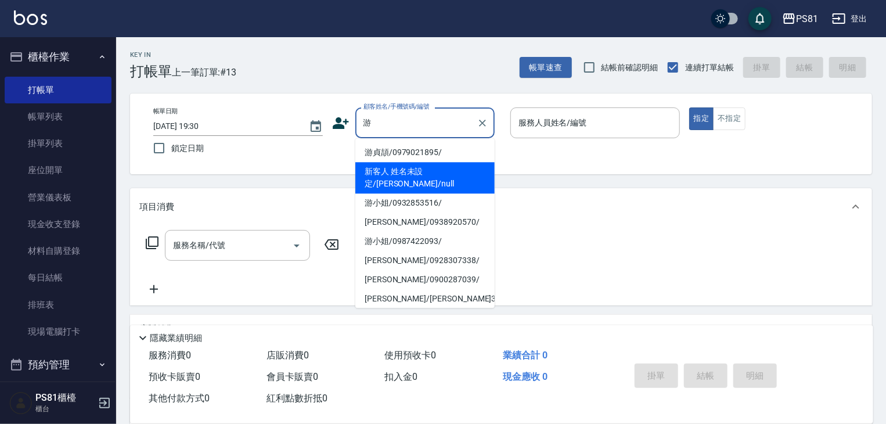
click at [463, 176] on li "新客人 姓名未設定/[PERSON_NAME]/null" at bounding box center [424, 177] width 139 height 31
type input "新客人 姓名未設定/[PERSON_NAME]/null"
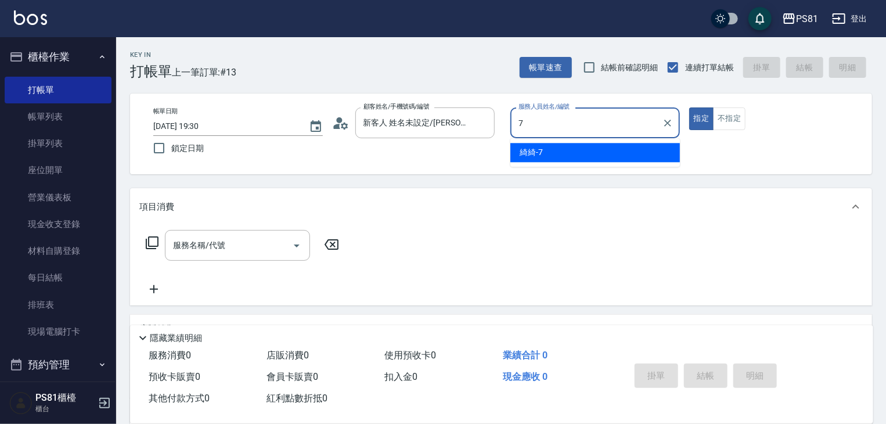
drag, startPoint x: 543, startPoint y: 150, endPoint x: 510, endPoint y: 167, distance: 36.6
click at [543, 152] on div "綺綺 -7" at bounding box center [595, 152] width 170 height 19
type input "綺綺-7"
click at [207, 250] on input "服務名稱/代號" at bounding box center [228, 245] width 117 height 20
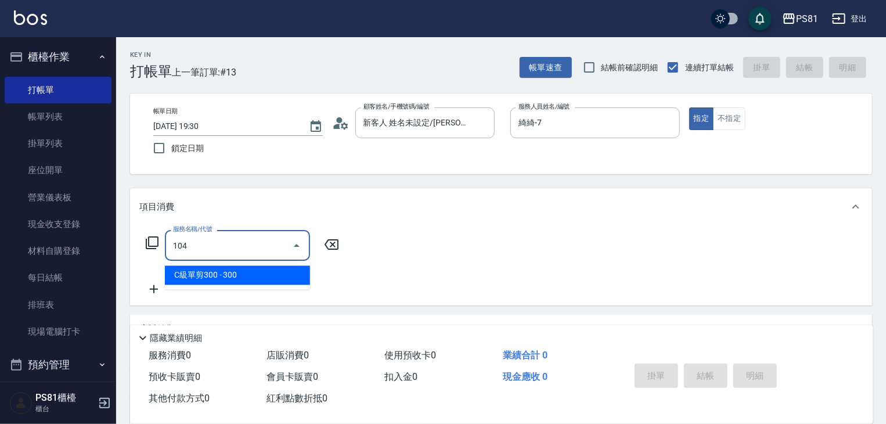
click at [244, 268] on span "C級單剪300 - 300" at bounding box center [237, 275] width 145 height 19
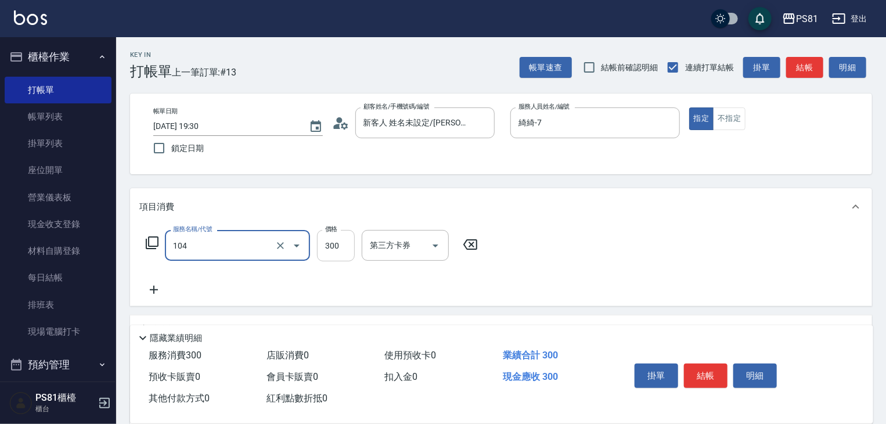
type input "C級單剪300(104)"
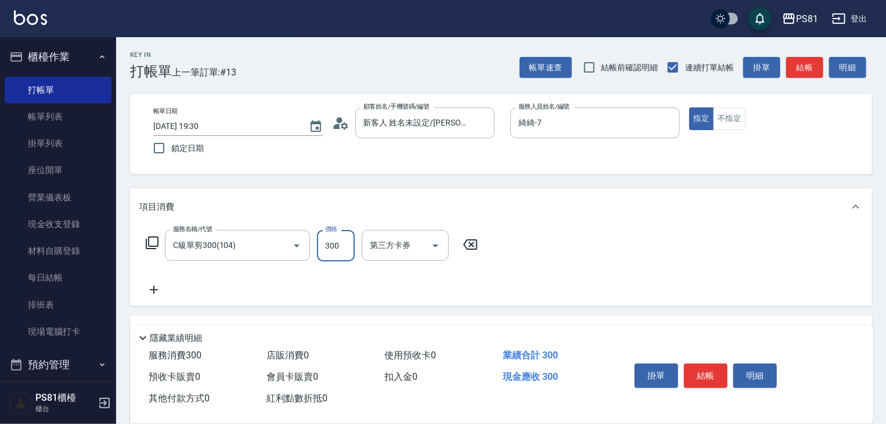
click at [346, 249] on input "300" at bounding box center [336, 245] width 38 height 31
type input "350"
click at [707, 377] on button "結帳" at bounding box center [706, 375] width 44 height 24
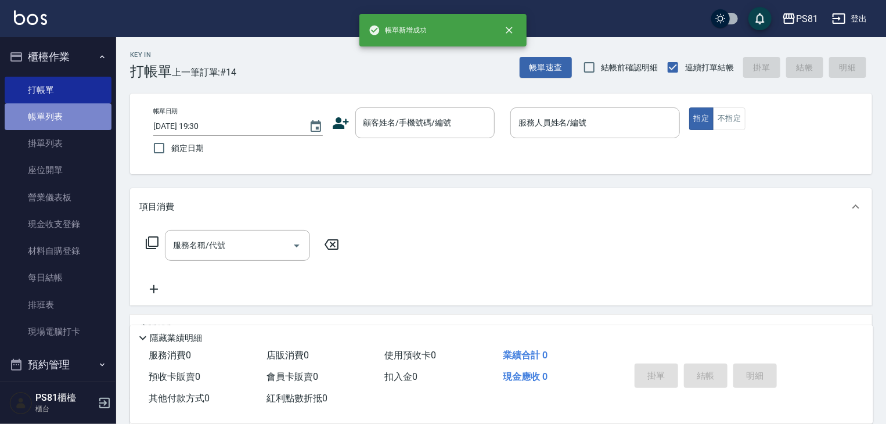
click at [70, 117] on link "帳單列表" at bounding box center [58, 116] width 107 height 27
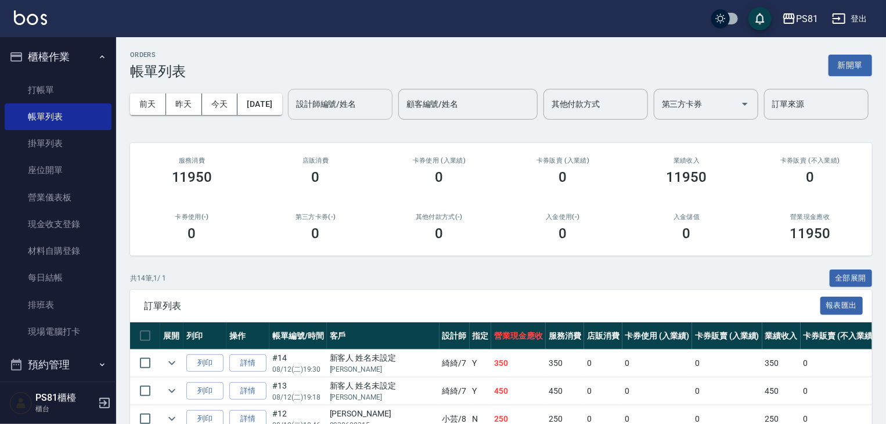
click at [288, 120] on div "設計師編號/姓名" at bounding box center [340, 104] width 105 height 31
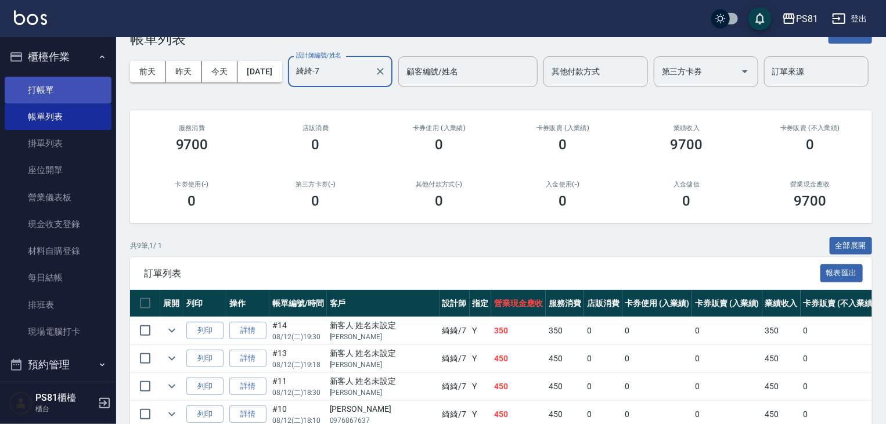
type input "綺綺-7"
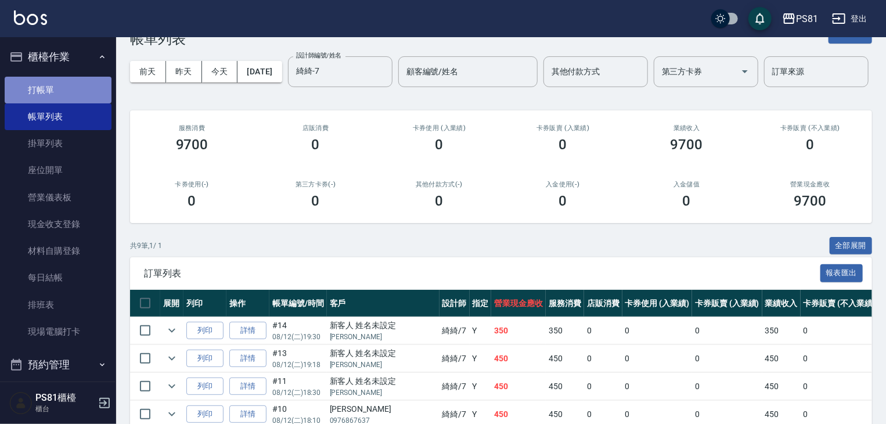
click at [71, 91] on link "打帳單" at bounding box center [58, 90] width 107 height 27
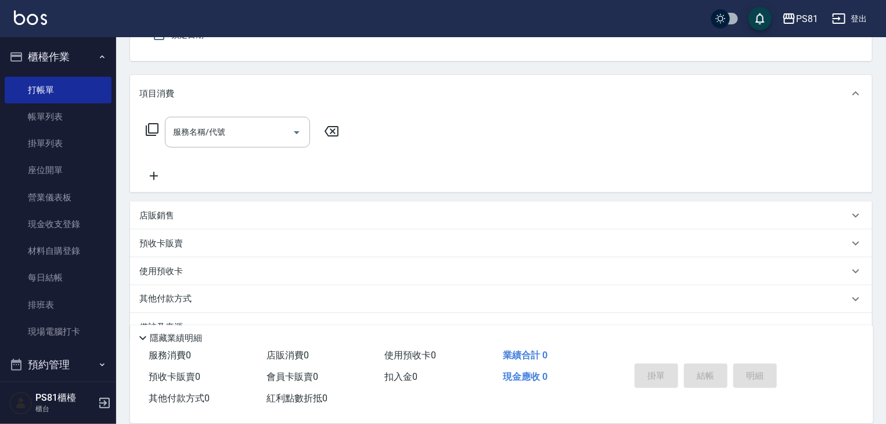
scroll to position [116, 0]
click at [320, 278] on div "使用預收卡" at bounding box center [501, 268] width 742 height 28
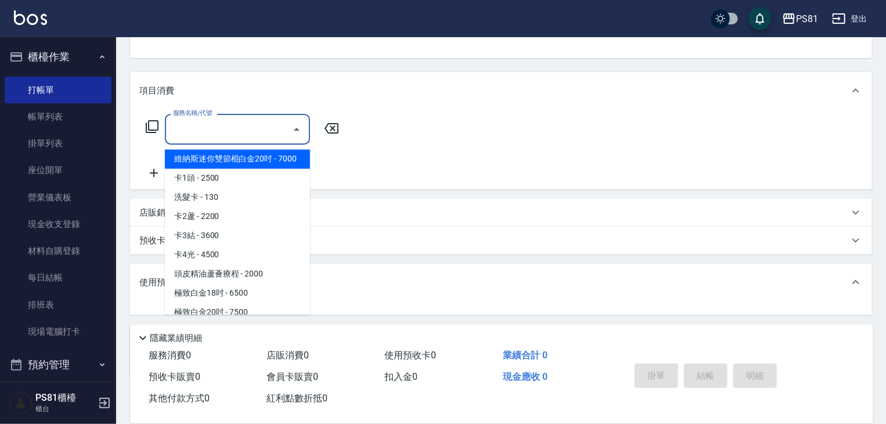
click at [232, 132] on input "服務名稱/代號" at bounding box center [228, 129] width 117 height 20
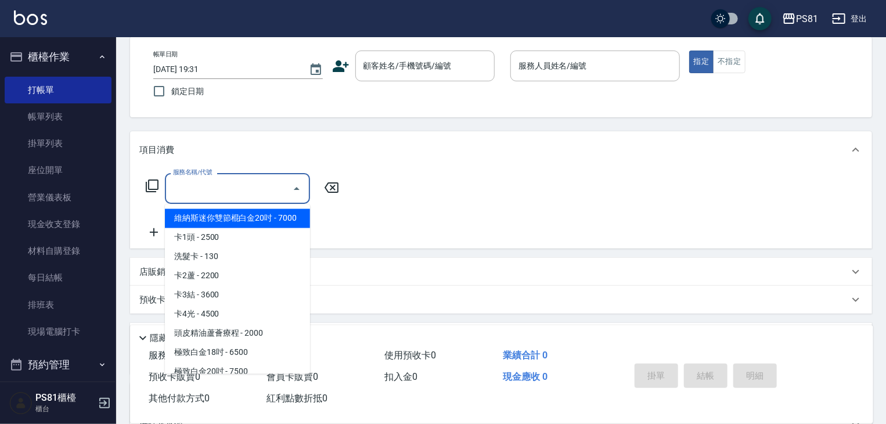
scroll to position [0, 0]
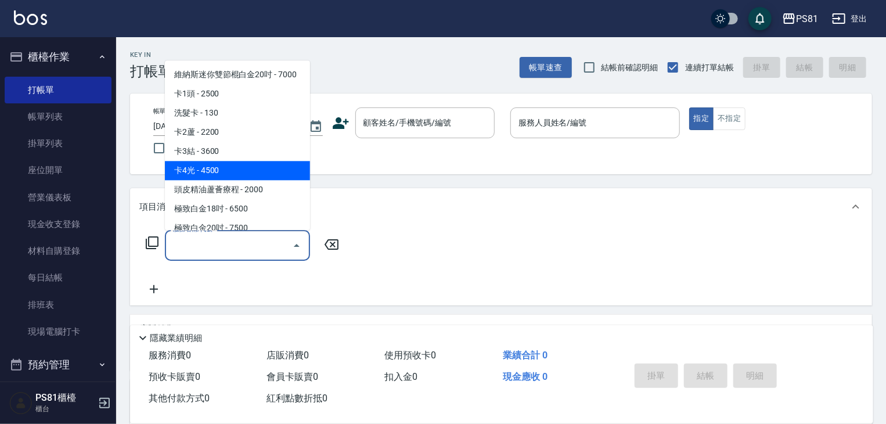
click at [442, 154] on div "帳單日期 [DATE] 19:31 鎖定日期 顧客姓名/手機號碼/編號 顧客姓名/手機號碼/編號 服務人員姓名/編號 服務人員姓名/編號 指定 不指定" at bounding box center [501, 133] width 714 height 53
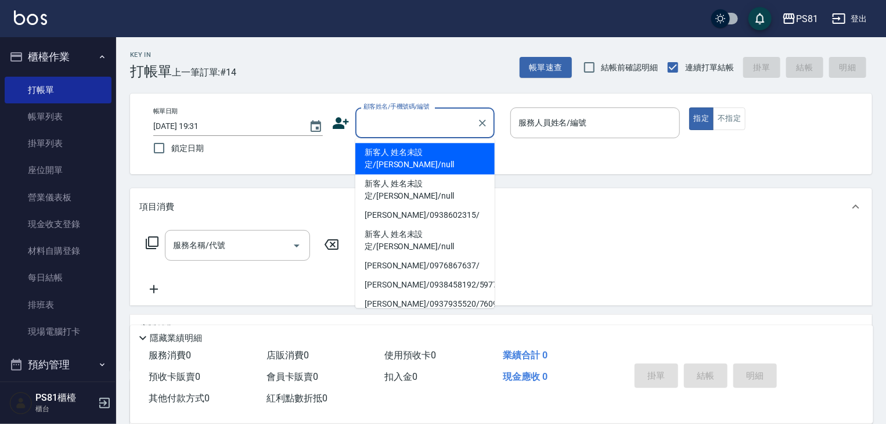
click at [436, 123] on input "顧客姓名/手機號碼/編號" at bounding box center [416, 123] width 111 height 20
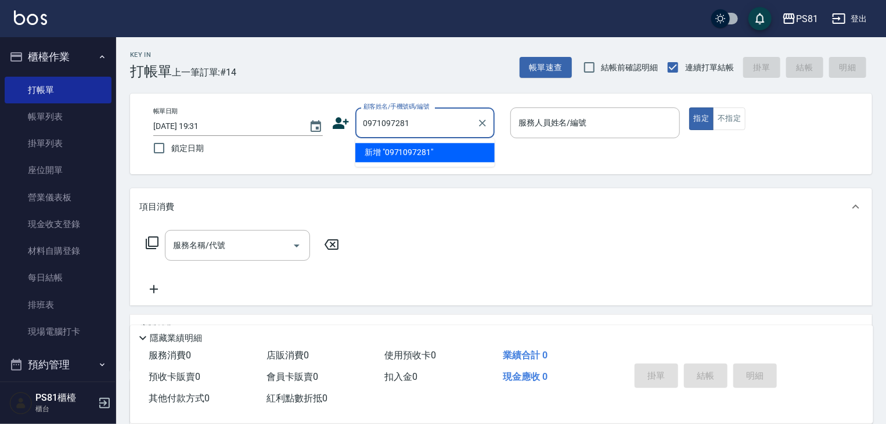
click at [411, 151] on li "新增 "0971097281"" at bounding box center [424, 152] width 139 height 19
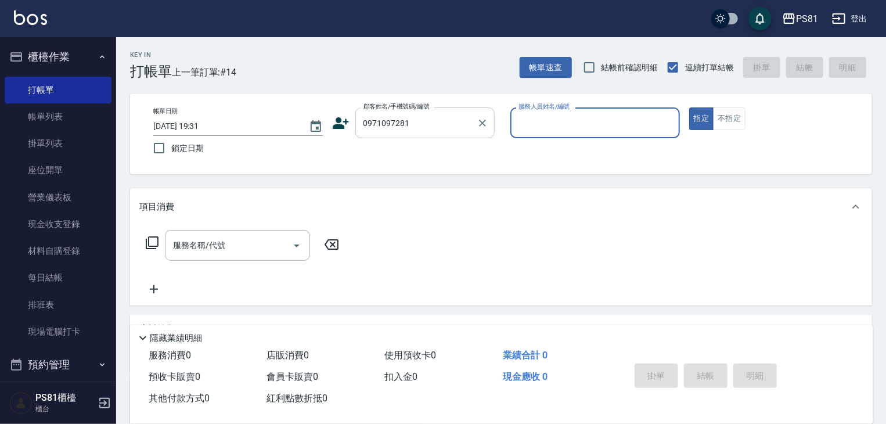
click at [380, 123] on input "0971097281" at bounding box center [416, 123] width 111 height 20
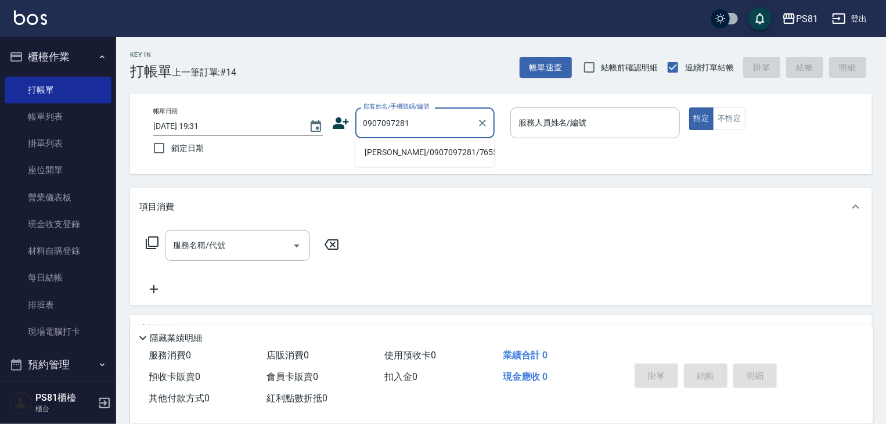
click at [392, 154] on li "[PERSON_NAME]/0907097281/7655" at bounding box center [424, 152] width 139 height 19
type input "[PERSON_NAME]/0907097281/7655"
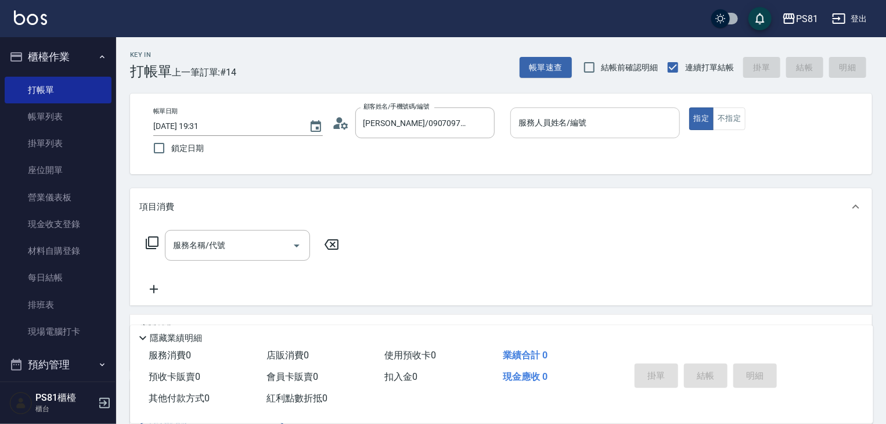
click at [553, 133] on div "服務人員姓名/編號" at bounding box center [595, 122] width 170 height 31
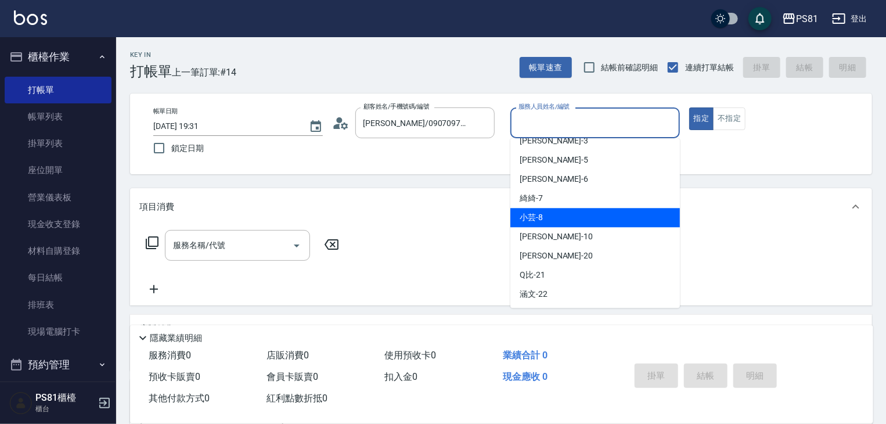
scroll to position [165, 0]
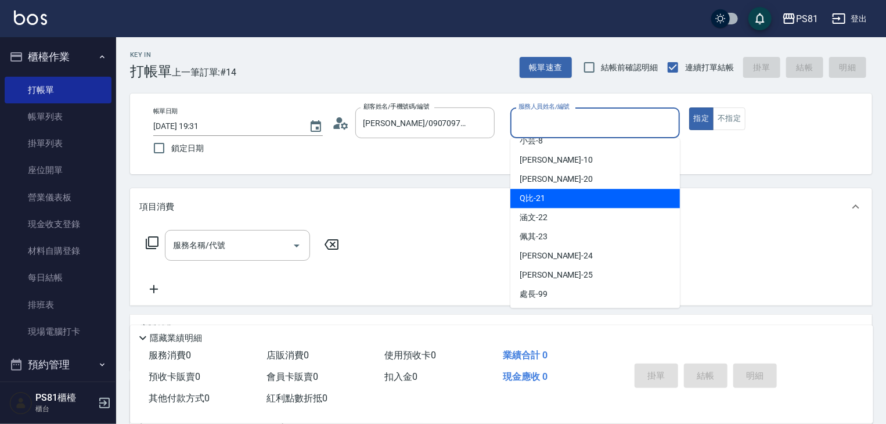
click at [598, 206] on div "Q比 -21" at bounding box center [595, 198] width 170 height 19
type input "Q比-21"
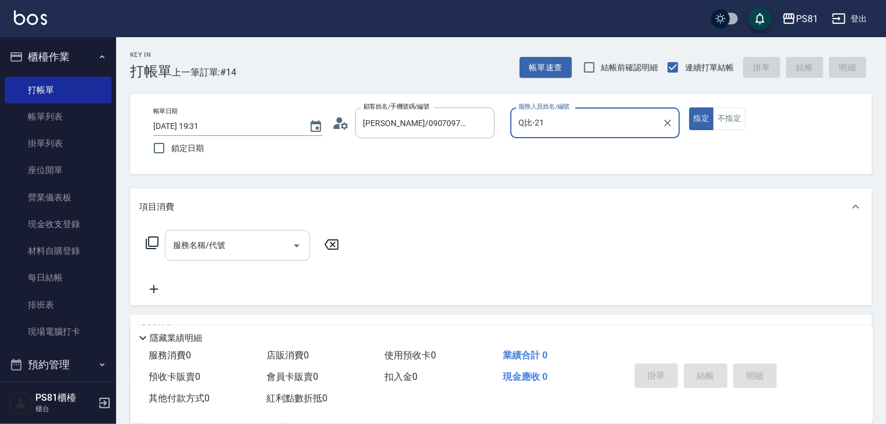
click at [246, 247] on input "服務名稱/代號" at bounding box center [228, 245] width 117 height 20
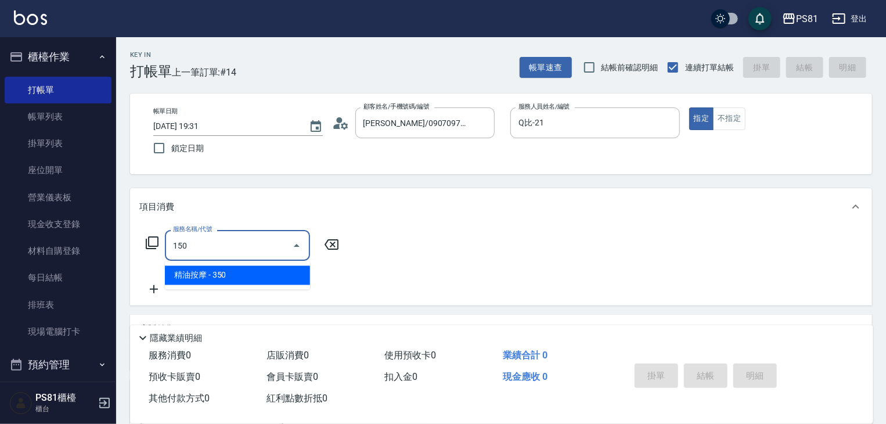
click at [206, 275] on span "精油按摩 - 350" at bounding box center [237, 275] width 145 height 19
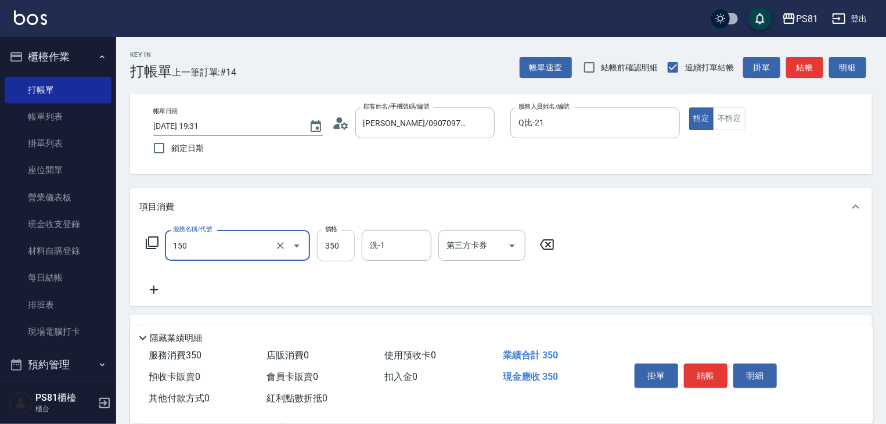
type input "精油按摩(150)"
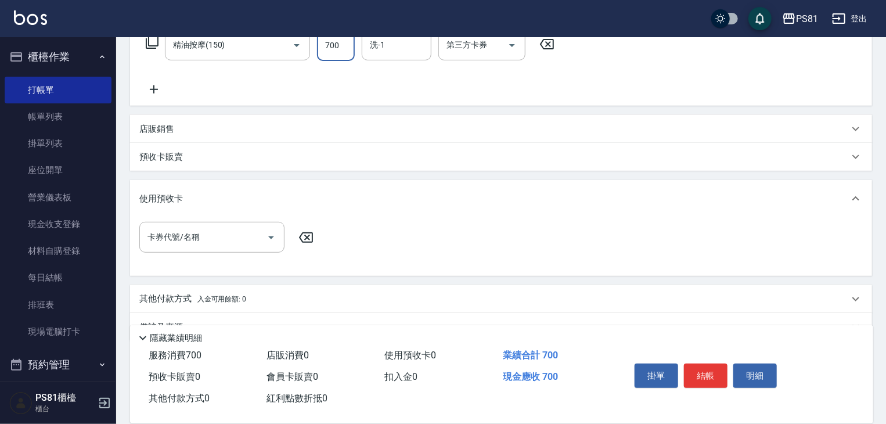
scroll to position [228, 0]
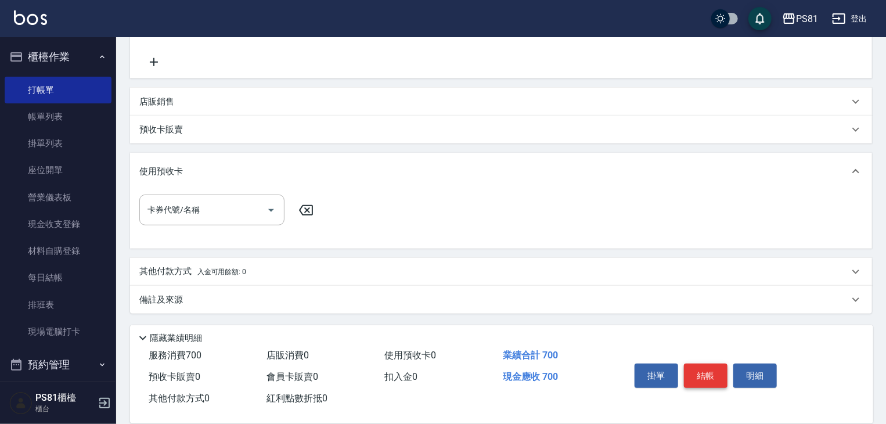
type input "700"
click at [703, 374] on button "結帳" at bounding box center [706, 375] width 44 height 24
type input "[DATE] 19:49"
